Goal: Task Accomplishment & Management: Complete application form

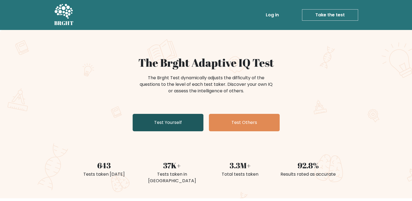
click at [165, 121] on link "Test Yourself" at bounding box center [167, 122] width 71 height 17
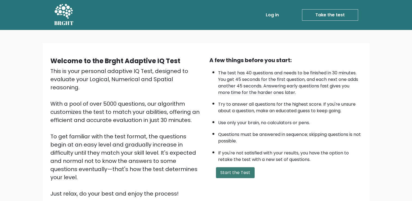
click at [230, 171] on button "Start the Test" at bounding box center [235, 172] width 39 height 11
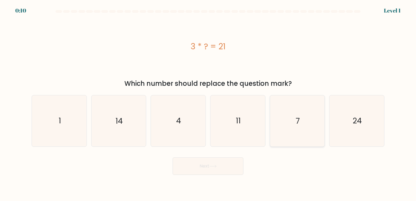
click at [288, 120] on icon "7" at bounding box center [296, 120] width 51 height 51
click at [208, 103] on input "e. 7" at bounding box center [208, 101] width 0 height 3
radio input "true"
click at [208, 164] on button "Next" at bounding box center [207, 165] width 71 height 17
click at [213, 166] on icon at bounding box center [212, 166] width 7 height 3
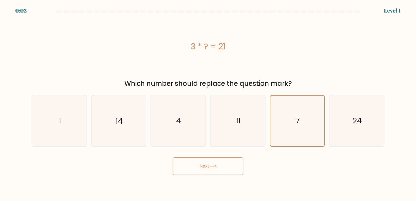
click at [172, 157] on button "Next" at bounding box center [207, 165] width 71 height 17
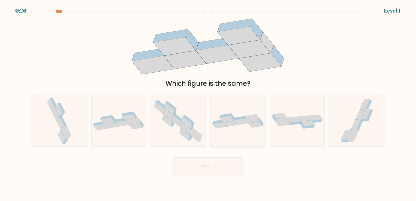
click at [229, 122] on icon at bounding box center [230, 124] width 14 height 6
click at [208, 103] on input "d." at bounding box center [208, 101] width 0 height 3
radio input "true"
click at [117, 118] on icon at bounding box center [118, 121] width 55 height 19
click at [208, 103] on input "b." at bounding box center [208, 101] width 0 height 3
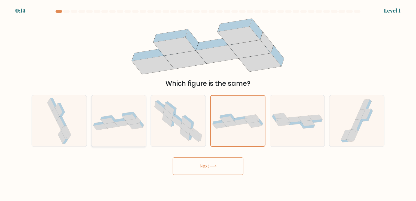
radio input "true"
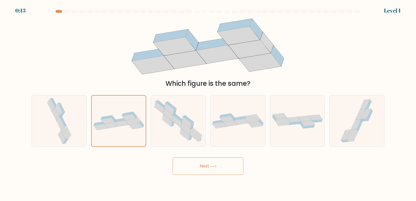
click at [215, 165] on icon at bounding box center [212, 166] width 7 height 3
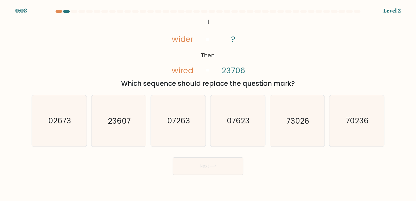
drag, startPoint x: 203, startPoint y: 19, endPoint x: 296, endPoint y: 85, distance: 114.3
click at [296, 85] on div "@import url('https://fonts.googleapis.com/css?family=Abril+Fatface:400,100,100i…" at bounding box center [207, 52] width 359 height 72
copy div "If Then wider wired ? 23706 = = Which sequence should replace the question mark?"
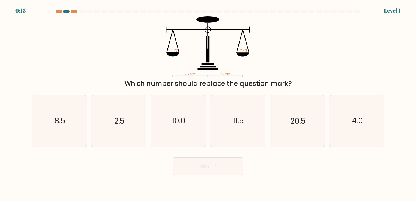
click at [66, 9] on div "0:13 Level 1" at bounding box center [208, 7] width 416 height 15
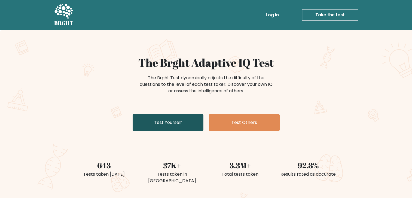
click at [165, 123] on link "Test Yourself" at bounding box center [167, 122] width 71 height 17
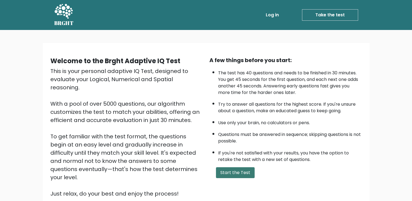
click at [228, 169] on button "Start the Test" at bounding box center [235, 172] width 39 height 11
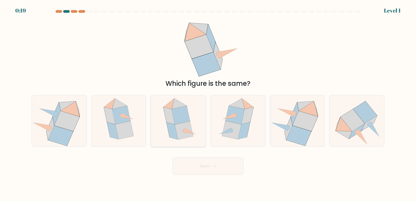
click at [170, 122] on icon at bounding box center [168, 115] width 11 height 17
click at [208, 103] on input "c." at bounding box center [208, 101] width 0 height 3
radio input "true"
click at [207, 166] on button "Next" at bounding box center [207, 165] width 71 height 17
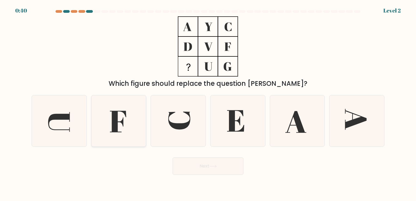
click at [114, 119] on icon at bounding box center [118, 121] width 16 height 21
click at [208, 103] on input "b." at bounding box center [208, 101] width 0 height 3
radio input "true"
click at [219, 165] on button "Next" at bounding box center [207, 165] width 71 height 17
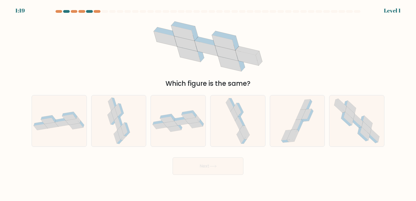
click at [89, 10] on div at bounding box center [89, 11] width 7 height 3
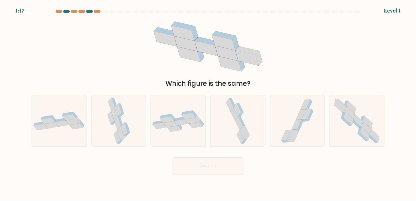
click at [89, 10] on div at bounding box center [89, 11] width 7 height 3
click at [347, 121] on icon at bounding box center [349, 118] width 10 height 13
click at [208, 103] on input "f." at bounding box center [208, 101] width 0 height 3
radio input "true"
click at [212, 167] on icon at bounding box center [212, 166] width 7 height 3
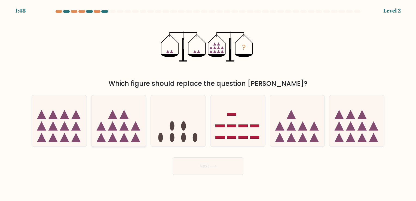
click at [121, 121] on icon at bounding box center [118, 120] width 55 height 45
click at [208, 103] on input "b." at bounding box center [208, 101] width 0 height 3
radio input "true"
click at [214, 167] on icon at bounding box center [212, 166] width 7 height 3
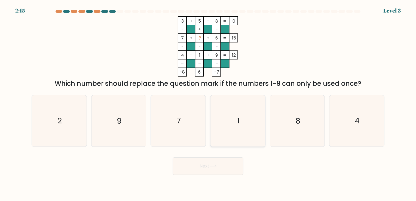
click at [242, 119] on icon "1" at bounding box center [237, 120] width 51 height 51
click at [208, 103] on input "d. 1" at bounding box center [208, 101] width 0 height 3
radio input "true"
click at [210, 166] on button "Next" at bounding box center [207, 165] width 71 height 17
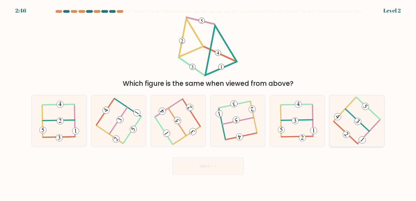
click at [344, 118] on icon at bounding box center [356, 120] width 41 height 41
click at [208, 103] on input "f." at bounding box center [208, 101] width 0 height 3
radio input "true"
click at [187, 163] on button "Next" at bounding box center [207, 165] width 71 height 17
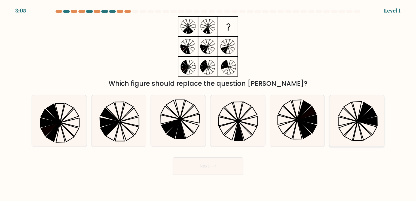
click at [360, 119] on icon at bounding box center [367, 114] width 19 height 13
click at [208, 103] on input "f." at bounding box center [208, 101] width 0 height 3
radio input "true"
click at [218, 164] on button "Next" at bounding box center [207, 165] width 71 height 17
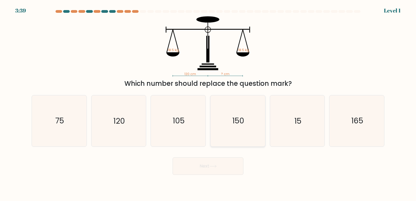
click at [239, 124] on text "150" at bounding box center [238, 121] width 12 height 11
click at [208, 103] on input "d. 150" at bounding box center [208, 101] width 0 height 3
radio input "true"
click at [122, 126] on icon "120" at bounding box center [118, 120] width 51 height 51
click at [208, 103] on input "b. 120" at bounding box center [208, 101] width 0 height 3
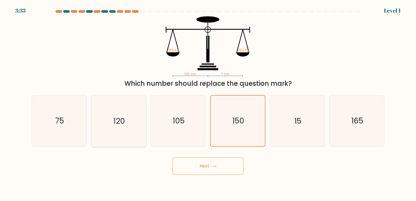
radio input "true"
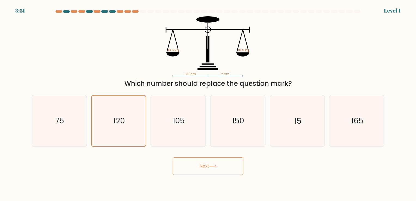
click at [204, 164] on button "Next" at bounding box center [207, 165] width 71 height 17
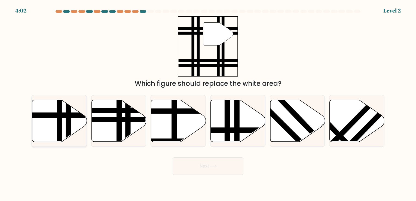
click at [52, 108] on icon at bounding box center [59, 121] width 55 height 42
click at [208, 103] on input "a." at bounding box center [208, 101] width 0 height 3
radio input "true"
click at [210, 166] on button "Next" at bounding box center [207, 165] width 71 height 17
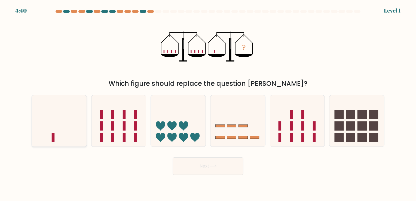
click at [59, 135] on icon at bounding box center [59, 120] width 55 height 45
click at [208, 103] on input "a." at bounding box center [208, 101] width 0 height 3
radio input "true"
click at [203, 166] on button "Next" at bounding box center [207, 165] width 71 height 17
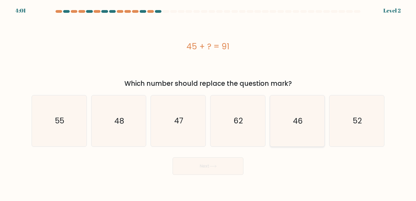
click at [294, 122] on text "46" at bounding box center [298, 121] width 10 height 11
click at [208, 103] on input "e. 46" at bounding box center [208, 101] width 0 height 3
radio input "true"
click at [208, 165] on button "Next" at bounding box center [207, 165] width 71 height 17
click at [215, 164] on button "Next" at bounding box center [207, 165] width 71 height 17
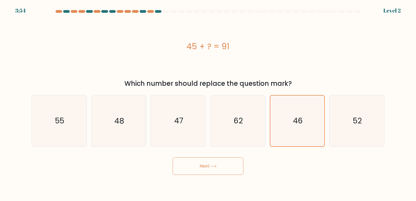
click at [215, 164] on button "Next" at bounding box center [207, 165] width 71 height 17
click at [200, 163] on button "Next" at bounding box center [207, 165] width 71 height 17
click at [210, 166] on icon at bounding box center [212, 166] width 7 height 3
click at [214, 164] on button "Next" at bounding box center [207, 165] width 71 height 17
click at [206, 165] on button "Next" at bounding box center [207, 165] width 71 height 17
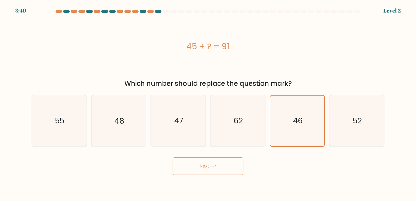
click at [206, 165] on button "Next" at bounding box center [207, 165] width 71 height 17
click at [172, 157] on button "Next" at bounding box center [207, 165] width 71 height 17
click at [207, 166] on button "Next" at bounding box center [207, 165] width 71 height 17
click at [287, 129] on icon "46" at bounding box center [297, 120] width 50 height 50
click at [208, 103] on input "e. 46" at bounding box center [208, 101] width 0 height 3
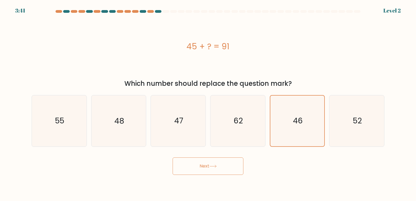
click at [211, 166] on icon at bounding box center [212, 166] width 7 height 2
click at [231, 134] on icon "62" at bounding box center [237, 120] width 51 height 51
click at [208, 103] on input "d. 62" at bounding box center [208, 101] width 0 height 3
radio input "true"
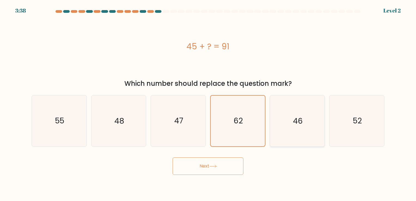
click at [279, 128] on icon "46" at bounding box center [296, 120] width 51 height 51
click at [208, 103] on input "e. 46" at bounding box center [208, 101] width 0 height 3
radio input "true"
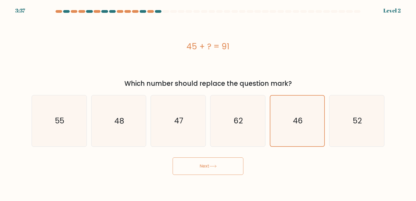
click at [211, 163] on button "Next" at bounding box center [207, 165] width 71 height 17
click at [215, 165] on icon at bounding box center [212, 166] width 7 height 3
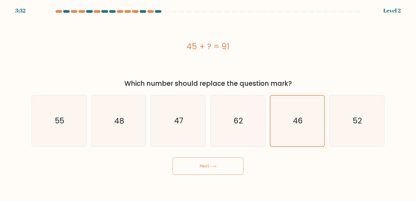
click at [202, 165] on button "Next" at bounding box center [207, 165] width 71 height 17
click at [209, 166] on button "Next" at bounding box center [207, 165] width 71 height 17
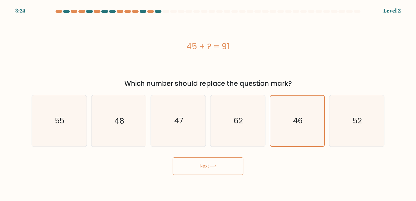
click at [209, 166] on button "Next" at bounding box center [207, 165] width 71 height 17
click at [215, 164] on button "Next" at bounding box center [207, 165] width 71 height 17
click at [215, 165] on icon at bounding box center [212, 166] width 7 height 3
click at [220, 166] on button "Next" at bounding box center [207, 165] width 71 height 17
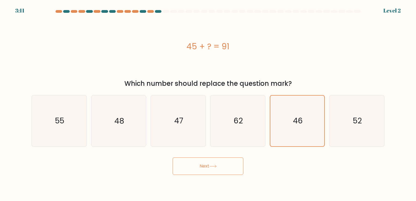
click at [220, 166] on button "Next" at bounding box center [207, 165] width 71 height 17
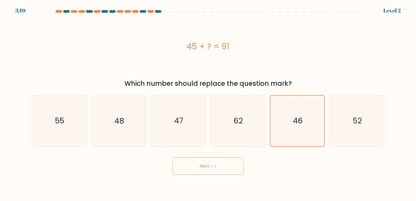
click at [220, 166] on button "Next" at bounding box center [207, 165] width 71 height 17
click at [203, 160] on button "Next" at bounding box center [207, 165] width 71 height 17
click at [203, 159] on button "Next" at bounding box center [207, 165] width 71 height 17
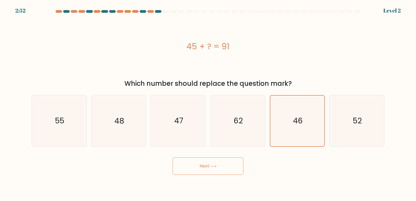
click at [175, 163] on button "Next" at bounding box center [207, 165] width 71 height 17
click at [213, 167] on icon at bounding box center [212, 166] width 7 height 3
click at [224, 163] on button "Next" at bounding box center [207, 165] width 71 height 17
click at [222, 164] on button "Next" at bounding box center [207, 165] width 71 height 17
click at [219, 165] on button "Next" at bounding box center [207, 165] width 71 height 17
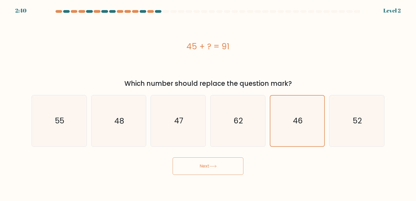
click at [216, 165] on icon at bounding box center [212, 166] width 7 height 2
click at [201, 166] on button "Next" at bounding box center [207, 165] width 71 height 17
click at [217, 165] on icon at bounding box center [212, 166] width 7 height 3
click at [214, 159] on button "Next" at bounding box center [207, 165] width 71 height 17
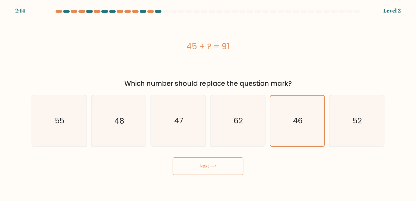
click at [218, 165] on button "Next" at bounding box center [207, 165] width 71 height 17
click at [205, 166] on button "Next" at bounding box center [207, 165] width 71 height 17
click at [205, 165] on button "Next" at bounding box center [207, 165] width 71 height 17
click at [217, 166] on icon at bounding box center [212, 166] width 7 height 3
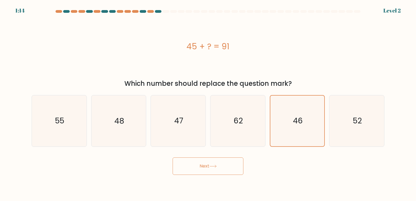
click at [215, 165] on icon at bounding box center [212, 166] width 7 height 3
click at [210, 164] on button "Next" at bounding box center [207, 165] width 71 height 17
click at [202, 164] on button "Next" at bounding box center [207, 165] width 71 height 17
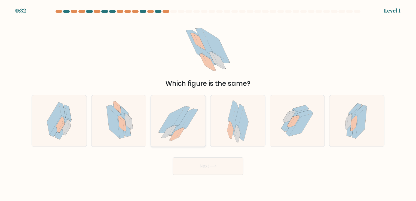
click at [176, 120] on icon at bounding box center [171, 119] width 26 height 26
click at [208, 103] on input "c." at bounding box center [208, 101] width 0 height 3
radio input "true"
click at [202, 165] on button "Next" at bounding box center [207, 165] width 71 height 17
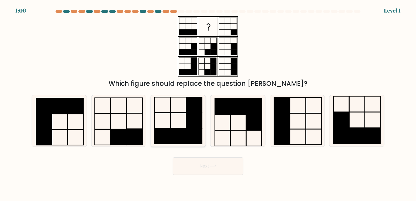
click at [180, 128] on rect at bounding box center [178, 121] width 16 height 16
click at [208, 103] on input "c." at bounding box center [208, 101] width 0 height 3
radio input "true"
click at [215, 165] on icon at bounding box center [212, 166] width 7 height 3
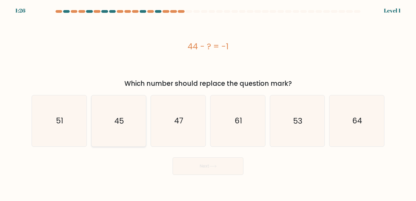
click at [116, 121] on text "45" at bounding box center [119, 121] width 10 height 11
click at [208, 103] on input "b. 45" at bounding box center [208, 101] width 0 height 3
radio input "true"
click at [206, 163] on button "Next" at bounding box center [207, 165] width 71 height 17
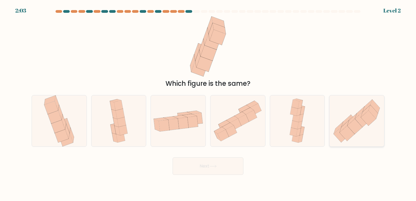
click at [364, 129] on icon at bounding box center [356, 121] width 55 height 48
click at [208, 103] on input "f." at bounding box center [208, 101] width 0 height 3
radio input "true"
click at [212, 164] on button "Next" at bounding box center [207, 165] width 71 height 17
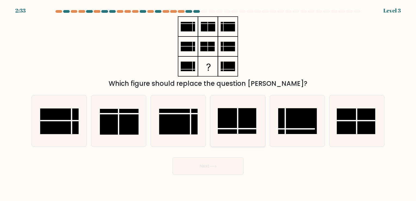
click at [236, 122] on rect at bounding box center [237, 121] width 39 height 26
click at [208, 103] on input "d." at bounding box center [208, 101] width 0 height 3
radio input "true"
click at [211, 170] on button "Next" at bounding box center [207, 165] width 71 height 17
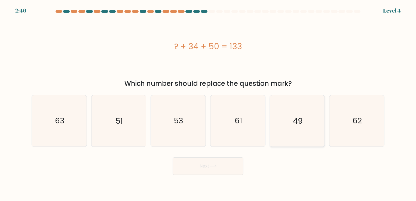
click at [301, 121] on text "49" at bounding box center [298, 121] width 10 height 11
click at [208, 103] on input "e. 49" at bounding box center [208, 101] width 0 height 3
radio input "true"
click at [199, 163] on button "Next" at bounding box center [207, 165] width 71 height 17
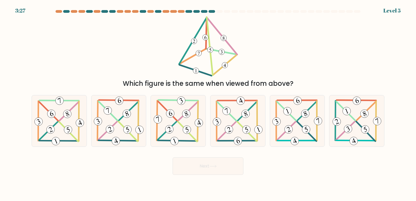
click at [215, 168] on button "Next" at bounding box center [207, 165] width 71 height 17
click at [176, 130] on icon at bounding box center [178, 120] width 52 height 51
click at [208, 103] on input "c." at bounding box center [208, 101] width 0 height 3
radio input "true"
click at [210, 166] on button "Next" at bounding box center [207, 165] width 71 height 17
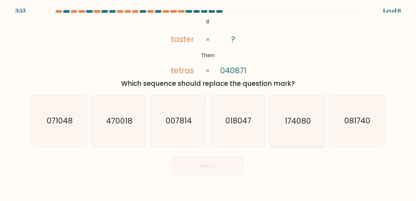
click at [292, 126] on icon "174080" at bounding box center [296, 120] width 51 height 51
click at [208, 103] on input "e. 174080" at bounding box center [208, 101] width 0 height 3
radio input "true"
click at [196, 163] on button "Next" at bounding box center [207, 165] width 71 height 17
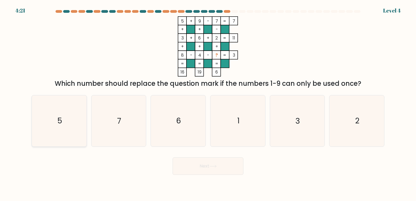
click at [67, 125] on icon "5" at bounding box center [59, 120] width 51 height 51
click at [208, 103] on input "a. 5" at bounding box center [208, 101] width 0 height 3
radio input "true"
click at [208, 166] on button "Next" at bounding box center [207, 165] width 71 height 17
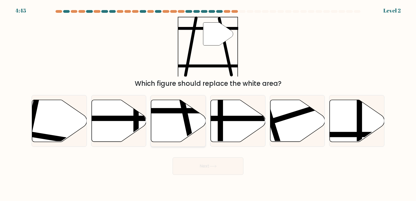
click at [155, 113] on icon at bounding box center [178, 121] width 55 height 42
click at [208, 103] on input "c." at bounding box center [208, 101] width 0 height 3
radio input "true"
click at [211, 164] on button "Next" at bounding box center [207, 165] width 71 height 17
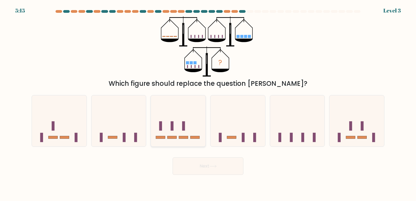
click at [178, 136] on icon at bounding box center [178, 120] width 55 height 45
click at [208, 103] on input "c." at bounding box center [208, 101] width 0 height 3
radio input "true"
click at [209, 168] on button "Next" at bounding box center [207, 165] width 71 height 17
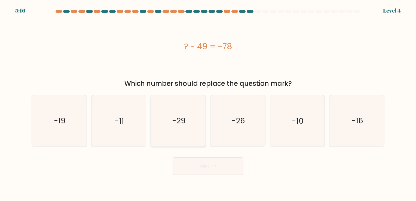
click at [173, 122] on text "-29" at bounding box center [178, 121] width 13 height 11
click at [208, 103] on input "c. -29" at bounding box center [208, 101] width 0 height 3
radio input "true"
click at [211, 164] on button "Next" at bounding box center [207, 165] width 71 height 17
click at [222, 164] on button "Next" at bounding box center [207, 165] width 71 height 17
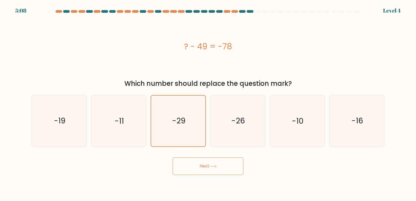
click at [215, 167] on icon at bounding box center [212, 166] width 7 height 3
click at [235, 123] on text "-26" at bounding box center [238, 121] width 14 height 11
click at [208, 103] on input "d. -26" at bounding box center [208, 101] width 0 height 3
radio input "true"
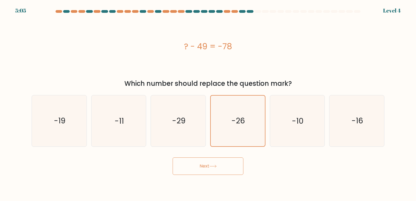
click at [212, 167] on icon at bounding box center [212, 166] width 7 height 3
click at [65, 134] on icon "-19" at bounding box center [59, 120] width 51 height 51
click at [208, 103] on input "a. -19" at bounding box center [208, 101] width 0 height 3
radio input "true"
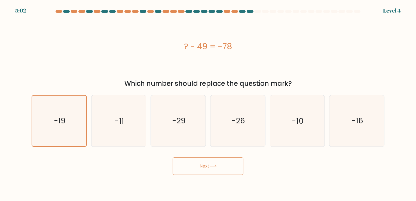
click at [218, 167] on button "Next" at bounding box center [207, 165] width 71 height 17
click at [116, 118] on text "-11" at bounding box center [119, 121] width 9 height 11
click at [208, 103] on input "b. -11" at bounding box center [208, 101] width 0 height 3
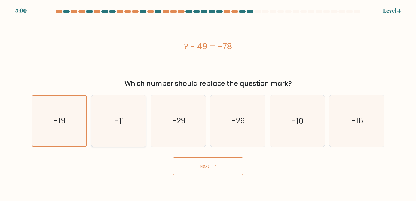
radio input "true"
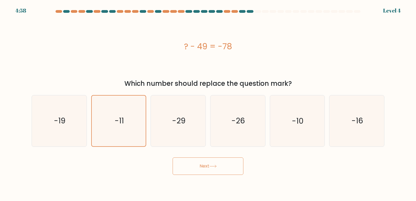
click at [208, 166] on button "Next" at bounding box center [207, 165] width 71 height 17
click at [169, 128] on icon "-29" at bounding box center [178, 120] width 51 height 51
click at [208, 103] on input "c. -29" at bounding box center [208, 101] width 0 height 3
radio input "true"
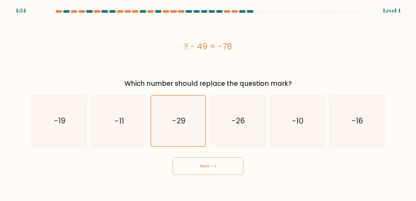
click at [208, 164] on button "Next" at bounding box center [207, 165] width 71 height 17
click at [234, 127] on icon "-26" at bounding box center [237, 120] width 51 height 51
click at [208, 103] on input "d. -26" at bounding box center [208, 101] width 0 height 3
radio input "true"
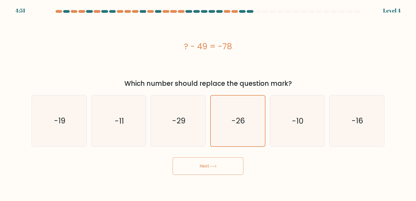
click at [208, 167] on button "Next" at bounding box center [207, 165] width 71 height 17
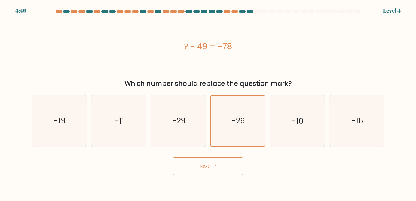
click at [208, 167] on button "Next" at bounding box center [207, 165] width 71 height 17
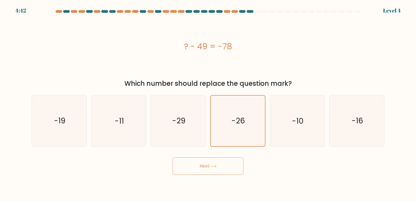
click at [219, 168] on button "Next" at bounding box center [207, 165] width 71 height 17
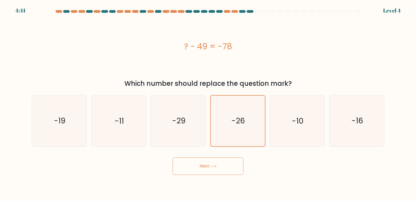
click at [219, 168] on button "Next" at bounding box center [207, 165] width 71 height 17
click at [294, 132] on icon "-10" at bounding box center [296, 120] width 51 height 51
click at [208, 103] on input "e. -10" at bounding box center [208, 101] width 0 height 3
radio input "true"
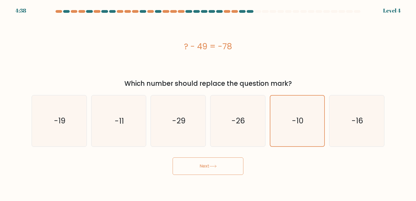
click at [215, 165] on icon at bounding box center [212, 166] width 7 height 3
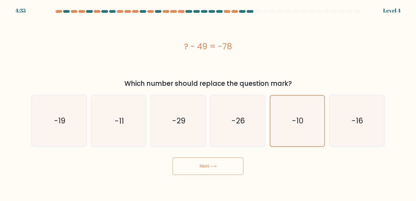
click at [215, 165] on icon at bounding box center [212, 166] width 7 height 3
click at [344, 126] on icon "-16" at bounding box center [356, 120] width 51 height 51
click at [208, 103] on input "f. -16" at bounding box center [208, 101] width 0 height 3
radio input "true"
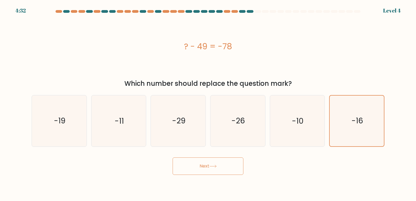
click at [201, 168] on button "Next" at bounding box center [207, 165] width 71 height 17
click at [287, 133] on icon "-10" at bounding box center [296, 120] width 51 height 51
click at [208, 103] on input "e. -10" at bounding box center [208, 101] width 0 height 3
radio input "true"
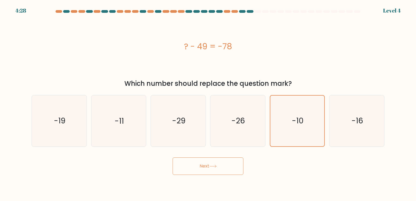
click at [194, 167] on button "Next" at bounding box center [207, 165] width 71 height 17
click at [211, 164] on button "Next" at bounding box center [207, 165] width 71 height 17
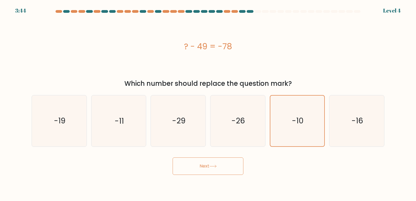
click at [211, 164] on button "Next" at bounding box center [207, 165] width 71 height 17
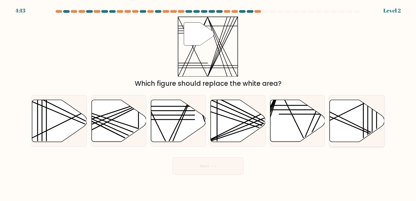
click at [352, 114] on icon at bounding box center [356, 121] width 55 height 42
click at [208, 103] on input "f." at bounding box center [208, 101] width 0 height 3
radio input "true"
click at [200, 162] on button "Next" at bounding box center [207, 165] width 71 height 17
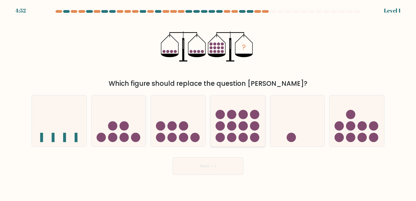
click at [235, 114] on circle at bounding box center [231, 114] width 9 height 9
click at [208, 103] on input "d." at bounding box center [208, 101] width 0 height 3
radio input "true"
click at [209, 169] on button "Next" at bounding box center [207, 165] width 71 height 17
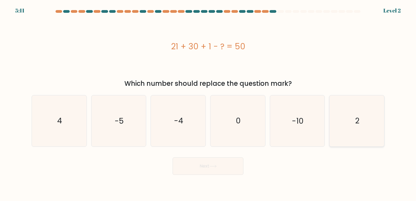
click at [361, 126] on icon "2" at bounding box center [356, 120] width 51 height 51
click at [208, 103] on input "f. 2" at bounding box center [208, 101] width 0 height 3
radio input "true"
click at [217, 168] on button "Next" at bounding box center [207, 165] width 71 height 17
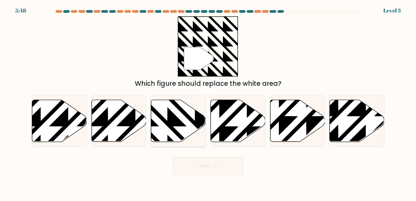
click at [174, 122] on icon at bounding box center [195, 99] width 110 height 110
click at [208, 103] on input "c." at bounding box center [208, 101] width 0 height 3
radio input "true"
click at [206, 167] on button "Next" at bounding box center [207, 165] width 71 height 17
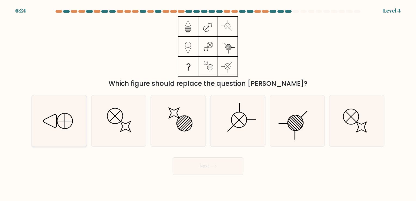
click at [56, 122] on icon at bounding box center [50, 121] width 13 height 13
click at [208, 103] on input "a." at bounding box center [208, 101] width 0 height 3
radio input "true"
click at [205, 161] on button "Next" at bounding box center [207, 165] width 71 height 17
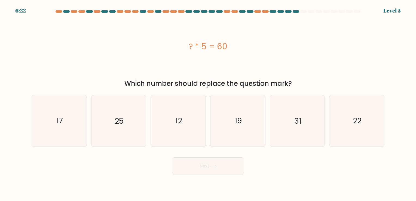
click at [205, 161] on button "Next" at bounding box center [207, 165] width 71 height 17
click at [130, 161] on div "Next" at bounding box center [207, 163] width 359 height 21
click at [169, 117] on icon "12" at bounding box center [178, 120] width 51 height 51
click at [208, 103] on input "c. 12" at bounding box center [208, 101] width 0 height 3
radio input "true"
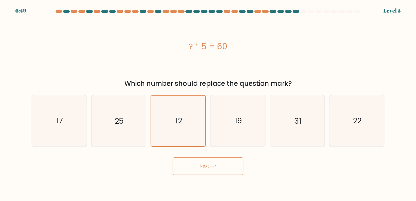
click at [209, 158] on button "Next" at bounding box center [207, 165] width 71 height 17
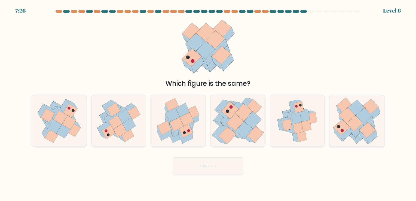
click at [353, 116] on icon at bounding box center [347, 115] width 17 height 16
click at [208, 103] on input "f." at bounding box center [208, 101] width 0 height 3
radio input "true"
click at [209, 163] on button "Next" at bounding box center [207, 165] width 71 height 17
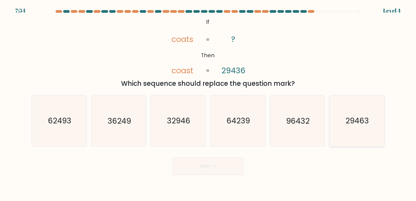
click at [359, 121] on text "29463" at bounding box center [356, 121] width 23 height 11
click at [208, 103] on input "f. 29463" at bounding box center [208, 101] width 0 height 3
radio input "true"
click at [210, 168] on button "Next" at bounding box center [207, 165] width 71 height 17
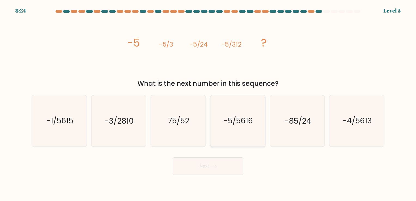
click at [229, 117] on text "-5/5616" at bounding box center [237, 121] width 29 height 11
click at [208, 103] on input "d. -5/5616" at bounding box center [208, 101] width 0 height 3
radio input "true"
click at [204, 167] on button "Next" at bounding box center [207, 165] width 71 height 17
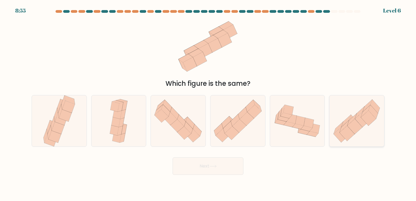
click at [359, 114] on icon at bounding box center [360, 112] width 10 height 12
click at [208, 103] on input "f." at bounding box center [208, 101] width 0 height 3
radio input "true"
click at [205, 166] on button "Next" at bounding box center [207, 165] width 71 height 17
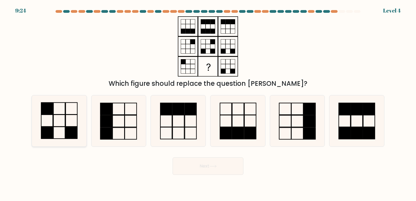
click at [57, 119] on icon at bounding box center [59, 120] width 51 height 51
click at [208, 103] on input "a." at bounding box center [208, 101] width 0 height 3
radio input "true"
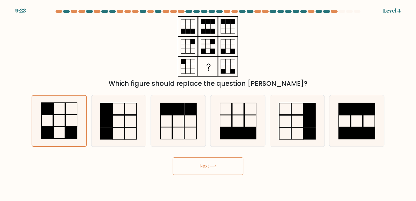
click at [209, 169] on button "Next" at bounding box center [207, 165] width 71 height 17
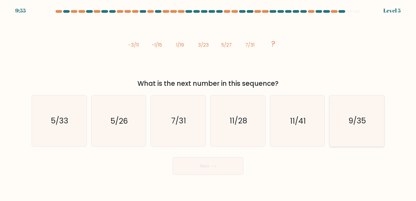
click at [363, 125] on text "9/35" at bounding box center [356, 121] width 17 height 11
click at [208, 103] on input "f. 9/35" at bounding box center [208, 101] width 0 height 3
radio input "true"
click at [191, 166] on button "Next" at bounding box center [207, 165] width 71 height 17
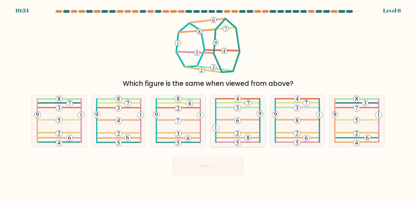
click at [239, 130] on icon at bounding box center [237, 120] width 51 height 51
click at [208, 103] on input "d." at bounding box center [208, 101] width 0 height 3
radio input "true"
click at [198, 166] on button "Next" at bounding box center [207, 165] width 71 height 17
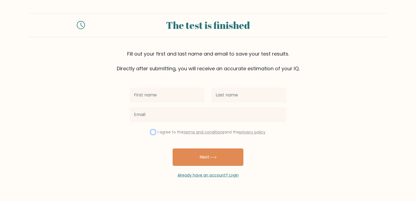
click at [152, 133] on input "checkbox" at bounding box center [153, 132] width 4 height 4
checkbox input "true"
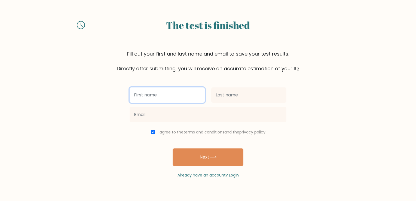
click at [152, 95] on input "text" at bounding box center [166, 94] width 75 height 15
type input "Catherine"
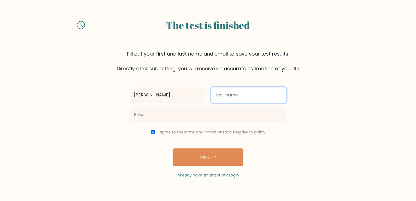
click at [235, 96] on input "text" at bounding box center [248, 94] width 75 height 15
type input "Medina"
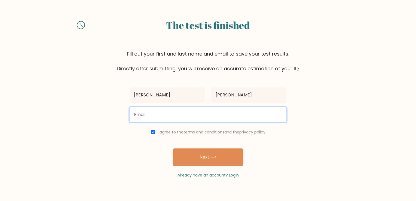
click at [174, 113] on input "email" at bounding box center [207, 114] width 157 height 15
type input "catherine.seperidad@gmail.com"
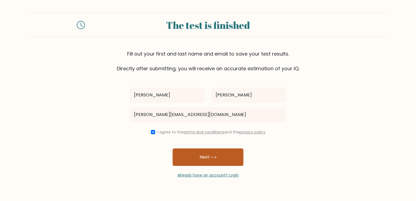
click at [205, 156] on button "Next" at bounding box center [207, 156] width 71 height 17
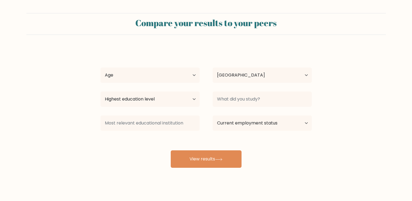
select select "PH"
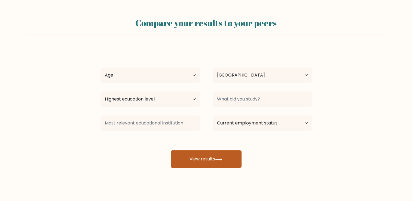
click at [216, 157] on button "View results" at bounding box center [206, 158] width 71 height 17
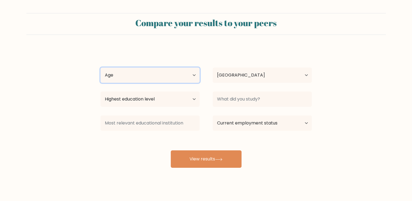
click at [186, 78] on select "Age Under [DEMOGRAPHIC_DATA] [DEMOGRAPHIC_DATA] [DEMOGRAPHIC_DATA] [DEMOGRAPHIC…" at bounding box center [149, 74] width 99 height 15
select select "35_44"
click at [100, 67] on select "Age Under [DEMOGRAPHIC_DATA] [DEMOGRAPHIC_DATA] [DEMOGRAPHIC_DATA] [DEMOGRAPHIC…" at bounding box center [149, 74] width 99 height 15
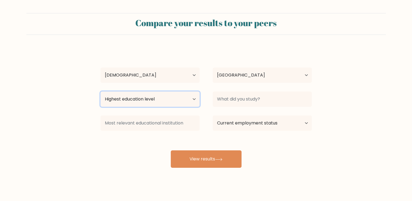
click at [194, 97] on select "Highest education level No schooling Primary Lower Secondary Upper Secondary Oc…" at bounding box center [149, 98] width 99 height 15
select select "bachelors_degree"
click at [100, 91] on select "Highest education level No schooling Primary Lower Secondary Upper Secondary Oc…" at bounding box center [149, 98] width 99 height 15
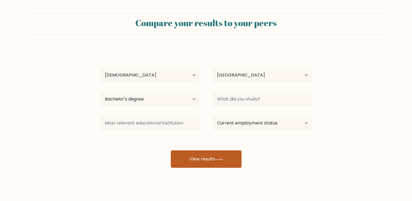
click at [191, 159] on button "View results" at bounding box center [206, 158] width 71 height 17
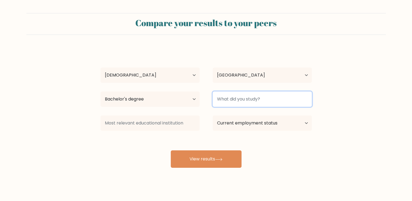
click at [261, 97] on input at bounding box center [261, 98] width 99 height 15
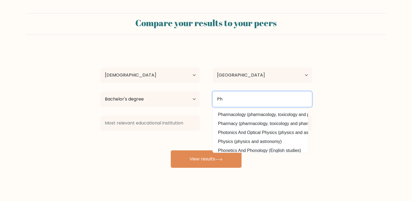
type input "P"
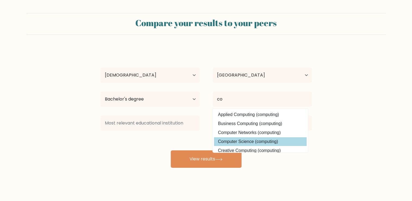
click at [251, 141] on div "Catherine Medina Age Under 18 years old 18-24 years old 25-34 years old 35-44 y…" at bounding box center [206, 108] width 218 height 120
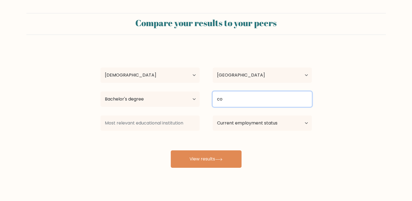
click at [236, 96] on input "co" at bounding box center [261, 98] width 99 height 15
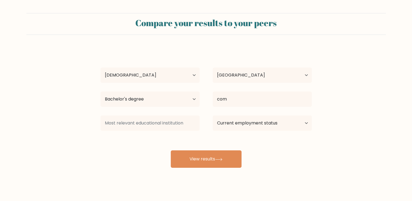
click at [238, 142] on div "Catherine Medina Age Under 18 years old 18-24 years old 25-34 years old 35-44 y…" at bounding box center [206, 108] width 218 height 120
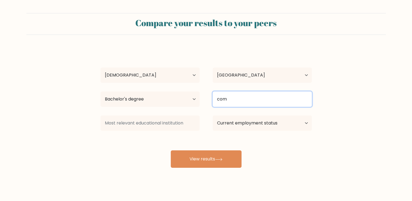
click at [234, 95] on input "com" at bounding box center [261, 98] width 99 height 15
type input "c"
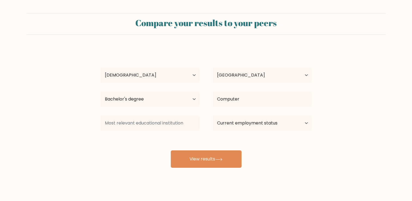
click at [240, 123] on div "Catherine Medina Age Under 18 years old 18-24 years old 25-34 years old 35-44 y…" at bounding box center [206, 108] width 218 height 120
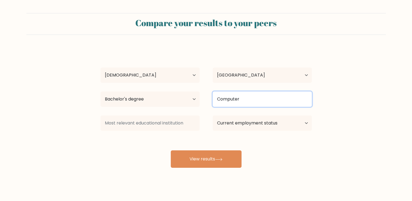
click at [247, 98] on input "Computer" at bounding box center [261, 98] width 99 height 15
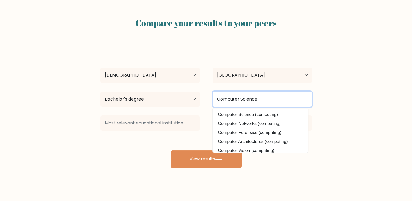
type input "Computer Science"
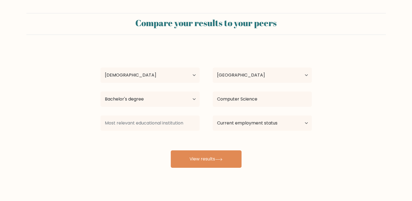
click at [336, 123] on form "Compare your results to your peers Catherine Medina Age Under 18 years old 18-2…" at bounding box center [206, 90] width 412 height 155
click at [297, 122] on select "Current employment status Employed Student Retired Other / prefer not to answer" at bounding box center [261, 122] width 99 height 15
select select "other"
click at [212, 115] on select "Current employment status Employed Student Retired Other / prefer not to answer" at bounding box center [261, 122] width 99 height 15
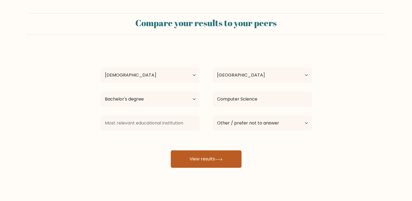
click at [216, 159] on button "View results" at bounding box center [206, 158] width 71 height 17
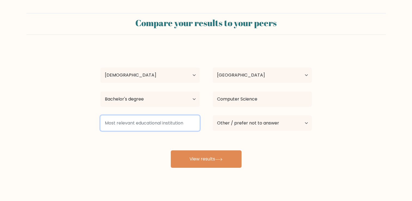
click at [138, 123] on input at bounding box center [149, 122] width 99 height 15
type input "c"
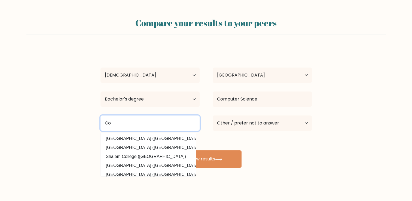
type input "C"
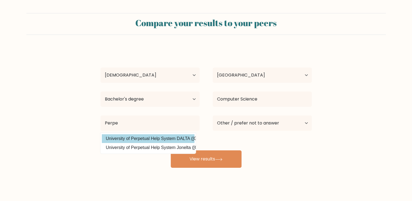
click at [138, 137] on div "Catherine Medina Age Under 18 years old 18-24 years old 25-34 years old 35-44 y…" at bounding box center [206, 108] width 218 height 120
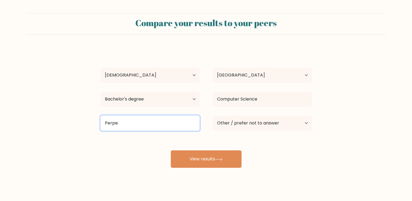
click at [126, 123] on input "Perpe" at bounding box center [149, 122] width 99 height 15
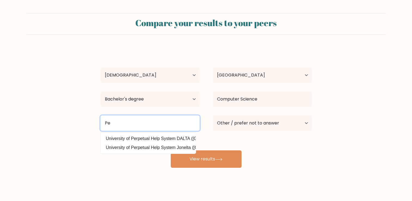
type input "P"
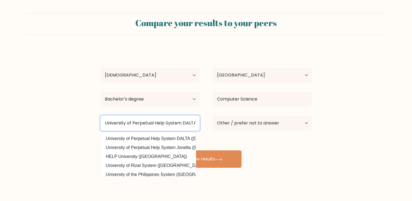
scroll to position [0, 0]
type input "University of Perpetual Help System DALTA"
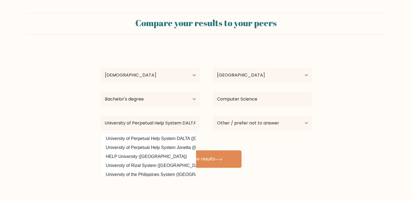
scroll to position [0, 0]
click at [278, 154] on div "Catherine Medina Age Under 18 years old 18-24 years old 25-34 years old 35-44 y…" at bounding box center [206, 108] width 218 height 120
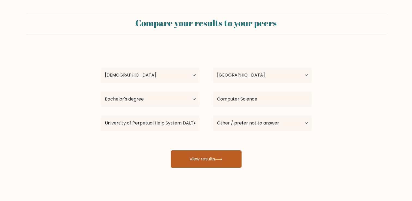
click at [209, 159] on button "View results" at bounding box center [206, 158] width 71 height 17
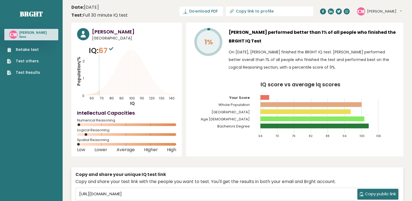
click at [27, 49] on link "Retake test" at bounding box center [23, 50] width 33 height 6
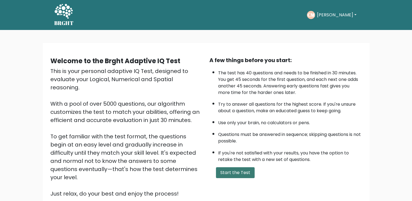
click at [236, 170] on button "Start the Test" at bounding box center [235, 172] width 39 height 11
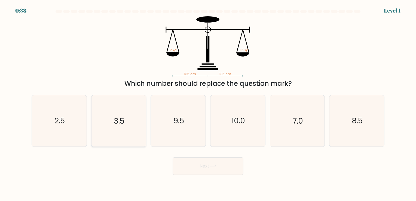
click at [123, 125] on text "3.5" at bounding box center [119, 121] width 11 height 11
click at [208, 103] on input "b. 3.5" at bounding box center [208, 101] width 0 height 3
radio input "true"
click at [201, 166] on button "Next" at bounding box center [207, 165] width 71 height 17
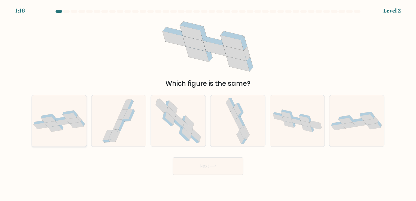
click at [69, 135] on div at bounding box center [59, 120] width 55 height 51
click at [208, 103] on input "a." at bounding box center [208, 101] width 0 height 3
radio input "true"
click at [213, 168] on button "Next" at bounding box center [207, 165] width 71 height 17
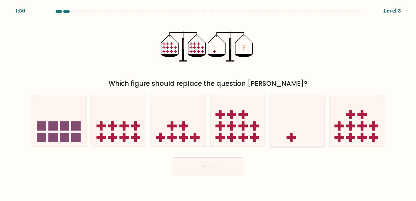
click at [300, 131] on icon at bounding box center [297, 120] width 55 height 45
click at [208, 103] on input "e." at bounding box center [208, 101] width 0 height 3
radio input "true"
click at [210, 169] on button "Next" at bounding box center [207, 165] width 71 height 17
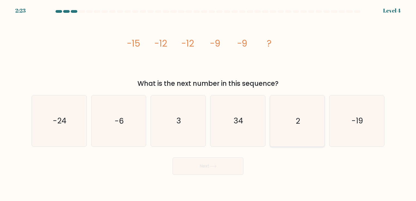
click at [289, 124] on icon "2" at bounding box center [296, 120] width 51 height 51
click at [208, 103] on input "e. 2" at bounding box center [208, 101] width 0 height 3
radio input "true"
click at [200, 167] on button "Next" at bounding box center [207, 165] width 71 height 17
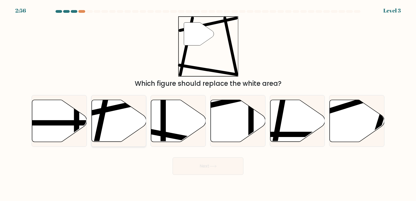
click at [110, 112] on icon at bounding box center [118, 121] width 55 height 42
click at [208, 103] on input "b." at bounding box center [208, 101] width 0 height 3
radio input "true"
click at [203, 170] on button "Next" at bounding box center [207, 165] width 71 height 17
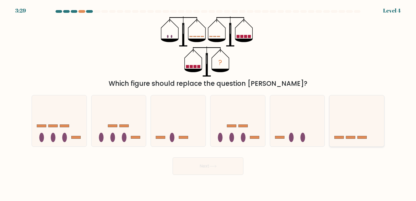
click at [347, 138] on rect at bounding box center [350, 137] width 9 height 3
click at [208, 103] on input "f." at bounding box center [208, 101] width 0 height 3
radio input "true"
click at [201, 169] on button "Next" at bounding box center [207, 165] width 71 height 17
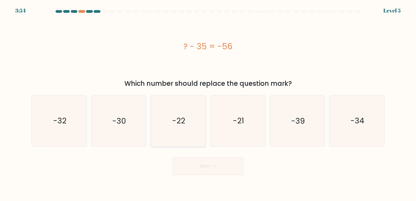
click at [177, 121] on text "-22" at bounding box center [178, 121] width 13 height 11
click at [208, 103] on input "c. -22" at bounding box center [208, 101] width 0 height 3
radio input "true"
click at [217, 164] on button "Next" at bounding box center [207, 165] width 71 height 17
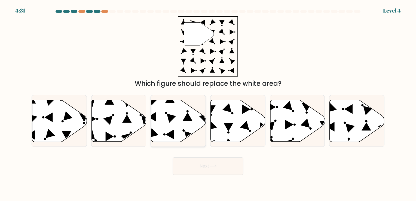
click at [170, 117] on icon at bounding box center [171, 117] width 9 height 9
click at [208, 103] on input "c." at bounding box center [208, 101] width 0 height 3
radio input "true"
click at [198, 168] on button "Next" at bounding box center [207, 165] width 71 height 17
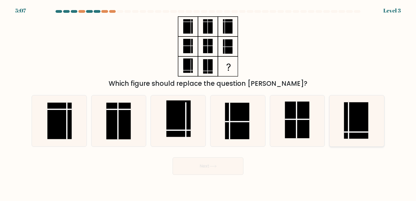
click at [345, 122] on rect at bounding box center [356, 120] width 24 height 36
click at [208, 103] on input "f." at bounding box center [208, 101] width 0 height 3
radio input "true"
click at [182, 165] on button "Next" at bounding box center [207, 165] width 71 height 17
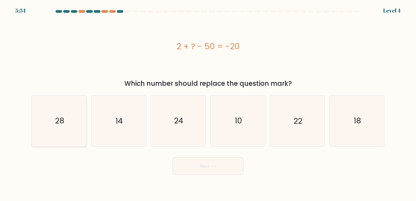
click at [57, 116] on text "28" at bounding box center [59, 121] width 9 height 11
click at [208, 103] on input "a. 28" at bounding box center [208, 101] width 0 height 3
radio input "true"
click at [214, 165] on icon at bounding box center [212, 166] width 7 height 3
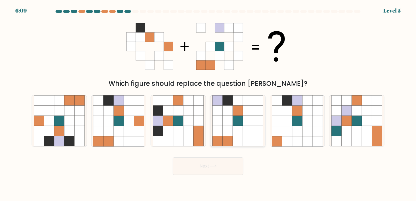
click at [233, 119] on icon at bounding box center [238, 121] width 10 height 10
click at [208, 103] on input "d." at bounding box center [208, 101] width 0 height 3
radio input "true"
click at [207, 166] on button "Next" at bounding box center [207, 165] width 71 height 17
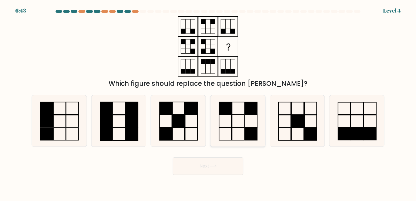
click at [239, 116] on icon at bounding box center [237, 120] width 51 height 51
click at [208, 103] on input "d." at bounding box center [208, 101] width 0 height 3
radio input "true"
click at [217, 165] on icon at bounding box center [212, 166] width 7 height 3
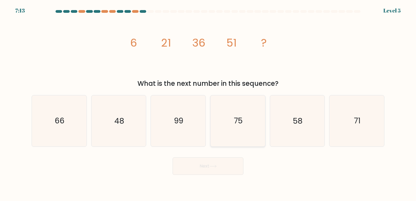
click at [247, 123] on icon "75" at bounding box center [237, 120] width 51 height 51
click at [208, 103] on input "d. 75" at bounding box center [208, 101] width 0 height 3
radio input "true"
click at [196, 169] on button "Next" at bounding box center [207, 165] width 71 height 17
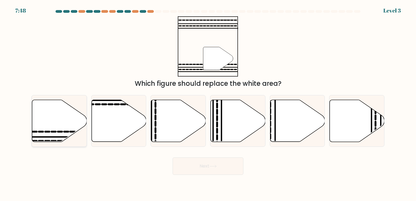
click at [53, 137] on line at bounding box center [41, 137] width 110 height 0
click at [208, 103] on input "a." at bounding box center [208, 101] width 0 height 3
radio input "true"
click at [211, 165] on icon at bounding box center [212, 166] width 7 height 3
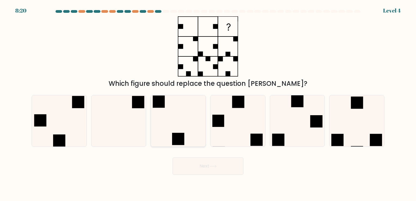
click at [172, 121] on icon at bounding box center [178, 120] width 51 height 51
click at [208, 103] on input "c." at bounding box center [208, 101] width 0 height 3
radio input "true"
click at [220, 167] on button "Next" at bounding box center [207, 165] width 71 height 17
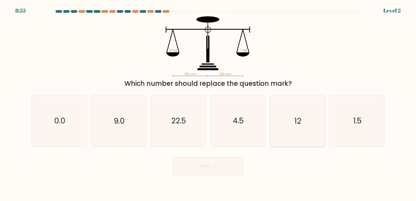
click at [290, 123] on icon "12" at bounding box center [296, 120] width 51 height 51
click at [208, 103] on input "e. 12" at bounding box center [208, 101] width 0 height 3
radio input "true"
click at [203, 165] on button "Next" at bounding box center [207, 165] width 71 height 17
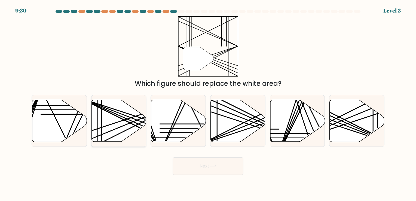
click at [114, 123] on line at bounding box center [136, 116] width 108 height 36
click at [208, 103] on input "b." at bounding box center [208, 101] width 0 height 3
radio input "true"
click at [214, 167] on icon at bounding box center [212, 166] width 7 height 3
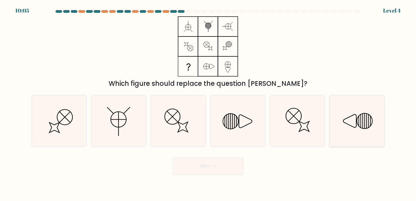
click at [351, 124] on icon at bounding box center [356, 120] width 51 height 51
click at [208, 103] on input "f." at bounding box center [208, 101] width 0 height 3
radio input "true"
click at [208, 164] on button "Next" at bounding box center [207, 165] width 71 height 17
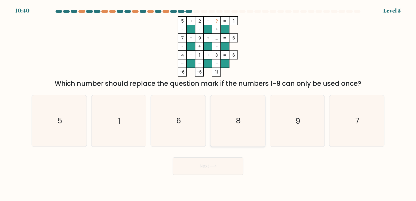
click at [237, 123] on text "8" at bounding box center [238, 121] width 5 height 11
click at [208, 103] on input "d. 8" at bounding box center [208, 101] width 0 height 3
radio input "true"
click at [214, 168] on icon at bounding box center [212, 166] width 7 height 3
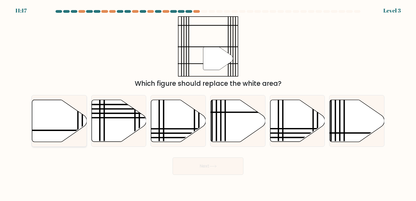
click at [51, 123] on icon at bounding box center [59, 121] width 55 height 42
click at [208, 103] on input "a." at bounding box center [208, 101] width 0 height 3
radio input "true"
click at [220, 168] on button "Next" at bounding box center [207, 165] width 71 height 17
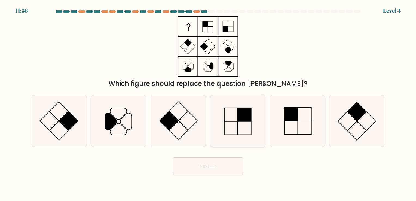
click at [240, 117] on rect at bounding box center [243, 114] width 13 height 13
click at [208, 103] on input "d." at bounding box center [208, 101] width 0 height 3
radio input "true"
click at [206, 159] on button "Next" at bounding box center [207, 165] width 71 height 17
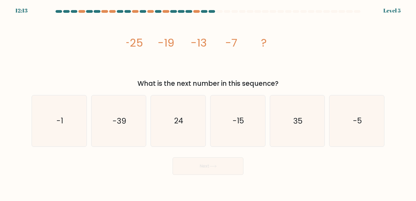
click at [206, 159] on button "Next" at bounding box center [207, 165] width 71 height 17
click at [119, 125] on text "-39" at bounding box center [119, 121] width 14 height 11
click at [208, 103] on input "b. -39" at bounding box center [208, 101] width 0 height 3
radio input "true"
click at [205, 164] on button "Next" at bounding box center [207, 165] width 71 height 17
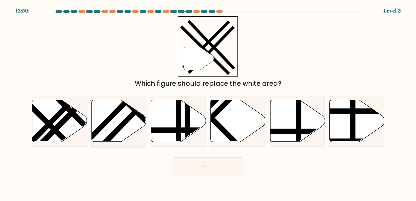
click at [104, 118] on icon at bounding box center [118, 121] width 55 height 42
click at [208, 103] on input "b." at bounding box center [208, 101] width 0 height 3
radio input "true"
click at [203, 169] on button "Next" at bounding box center [207, 165] width 71 height 17
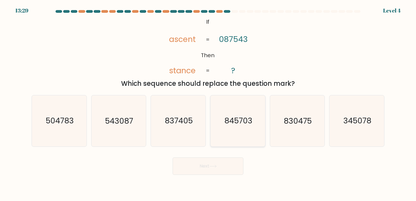
click at [236, 127] on icon "845703" at bounding box center [237, 120] width 51 height 51
click at [208, 103] on input "d. 845703" at bounding box center [208, 101] width 0 height 3
radio input "true"
click at [214, 167] on icon at bounding box center [212, 166] width 7 height 3
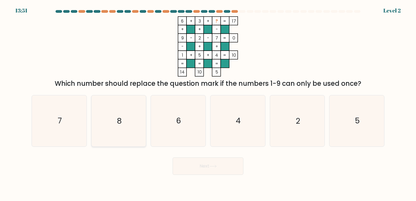
click at [115, 116] on icon "8" at bounding box center [118, 120] width 51 height 51
click at [208, 103] on input "b. 8" at bounding box center [208, 101] width 0 height 3
radio input "true"
click at [208, 164] on button "Next" at bounding box center [207, 165] width 71 height 17
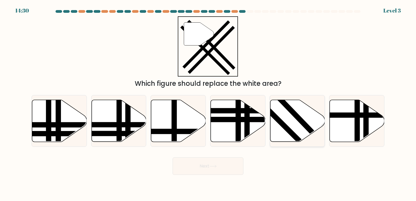
click at [288, 116] on icon at bounding box center [297, 121] width 55 height 42
click at [208, 103] on input "e." at bounding box center [208, 101] width 0 height 3
radio input "true"
click at [217, 168] on button "Next" at bounding box center [207, 165] width 71 height 17
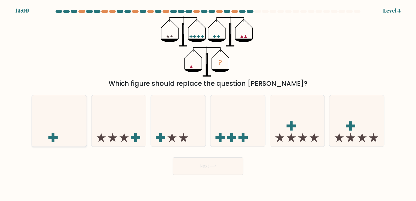
click at [57, 133] on icon at bounding box center [59, 120] width 55 height 45
click at [208, 103] on input "a." at bounding box center [208, 101] width 0 height 3
radio input "true"
click at [212, 164] on button "Next" at bounding box center [207, 165] width 71 height 17
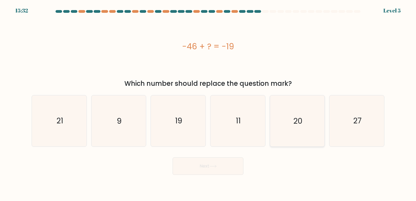
click at [304, 118] on icon "20" at bounding box center [296, 120] width 51 height 51
click at [208, 103] on input "e. 20" at bounding box center [208, 101] width 0 height 3
radio input "true"
click at [221, 168] on button "Next" at bounding box center [207, 165] width 71 height 17
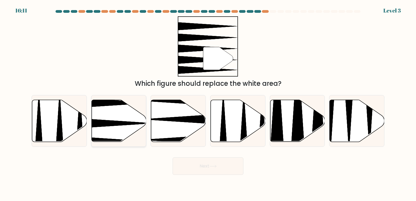
click at [103, 121] on icon at bounding box center [100, 123] width 109 height 14
click at [208, 103] on input "b." at bounding box center [208, 101] width 0 height 3
radio input "true"
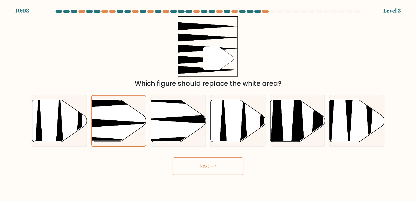
click at [209, 166] on button "Next" at bounding box center [207, 165] width 71 height 17
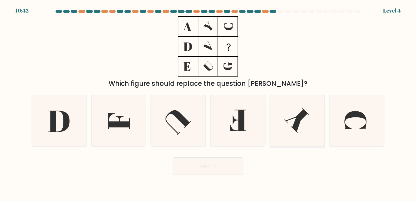
click at [299, 110] on icon at bounding box center [296, 120] width 51 height 51
click at [208, 103] on input "e." at bounding box center [208, 101] width 0 height 3
radio input "true"
click at [211, 163] on button "Next" at bounding box center [207, 165] width 71 height 17
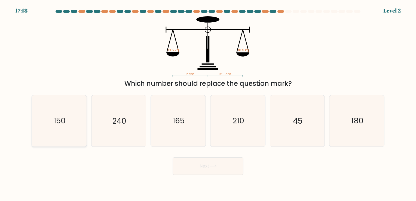
click at [63, 119] on text "150" at bounding box center [60, 121] width 12 height 11
click at [208, 103] on input "a. 150" at bounding box center [208, 101] width 0 height 3
radio input "true"
click at [209, 168] on button "Next" at bounding box center [207, 165] width 71 height 17
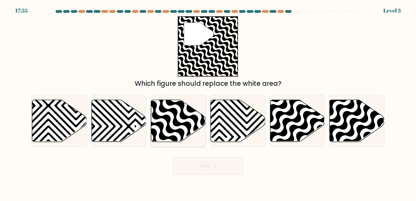
click at [162, 115] on icon at bounding box center [178, 121] width 55 height 42
click at [208, 103] on input "c." at bounding box center [208, 101] width 0 height 3
radio input "true"
click at [211, 163] on button "Next" at bounding box center [207, 165] width 71 height 17
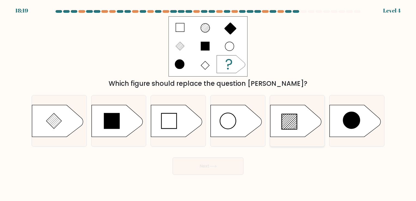
click at [287, 121] on icon at bounding box center [289, 121] width 15 height 15
click at [208, 103] on input "e." at bounding box center [208, 101] width 0 height 3
radio input "true"
click at [204, 164] on button "Next" at bounding box center [207, 165] width 71 height 17
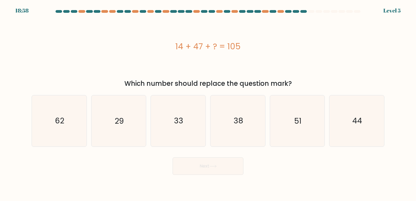
click at [294, 157] on div "Next" at bounding box center [207, 163] width 359 height 21
click at [352, 118] on text "44" at bounding box center [357, 121] width 10 height 11
click at [208, 103] on input "f. 44" at bounding box center [208, 101] width 0 height 3
radio input "true"
click at [221, 170] on button "Next" at bounding box center [207, 165] width 71 height 17
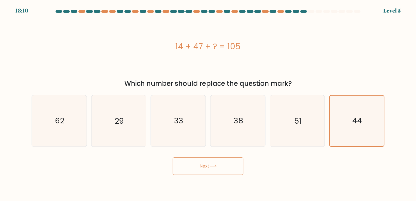
click at [208, 163] on button "Next" at bounding box center [207, 165] width 71 height 17
click at [197, 168] on button "Next" at bounding box center [207, 165] width 71 height 17
click at [220, 167] on button "Next" at bounding box center [207, 165] width 71 height 17
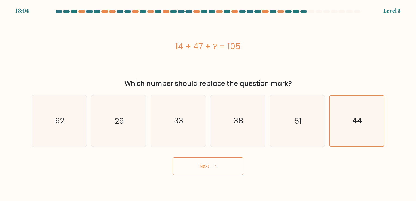
click at [220, 167] on button "Next" at bounding box center [207, 165] width 71 height 17
click at [206, 160] on button "Next" at bounding box center [207, 165] width 71 height 17
click at [173, 140] on icon "33" at bounding box center [178, 120] width 51 height 51
click at [208, 103] on input "c. 33" at bounding box center [208, 101] width 0 height 3
radio input "true"
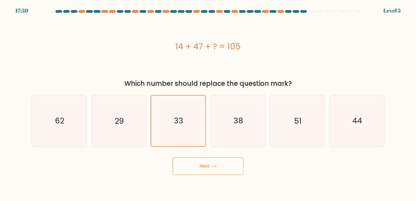
click at [198, 168] on button "Next" at bounding box center [207, 165] width 71 height 17
click at [341, 123] on icon "44" at bounding box center [356, 120] width 51 height 51
click at [208, 103] on input "f. 44" at bounding box center [208, 101] width 0 height 3
radio input "true"
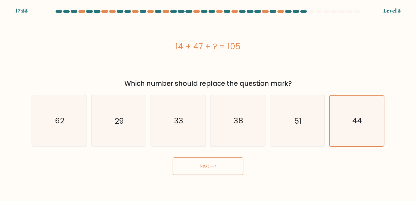
click at [213, 166] on icon at bounding box center [212, 166] width 7 height 3
click at [225, 166] on button "Next" at bounding box center [207, 165] width 71 height 17
click at [56, 125] on text "62" at bounding box center [59, 121] width 9 height 11
click at [208, 103] on input "a. 62" at bounding box center [208, 101] width 0 height 3
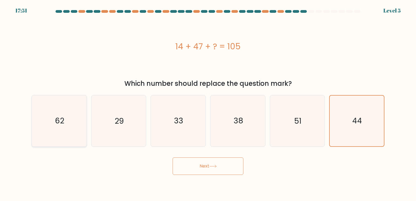
radio input "true"
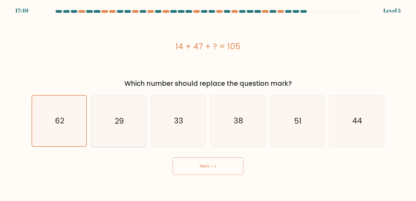
click at [116, 115] on icon "29" at bounding box center [118, 120] width 51 height 51
click at [208, 103] on input "b. 29" at bounding box center [208, 101] width 0 height 3
radio input "true"
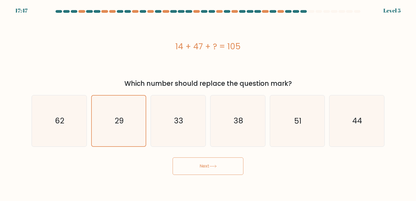
click at [224, 167] on button "Next" at bounding box center [207, 165] width 71 height 17
click at [198, 162] on button "Next" at bounding box center [207, 165] width 71 height 17
click at [352, 126] on icon "44" at bounding box center [356, 120] width 51 height 51
click at [208, 103] on input "f. 44" at bounding box center [208, 101] width 0 height 3
radio input "true"
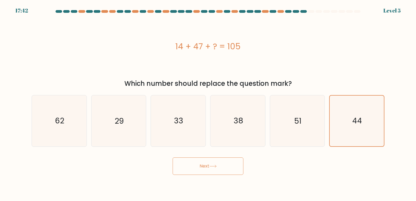
click at [221, 166] on button "Next" at bounding box center [207, 165] width 71 height 17
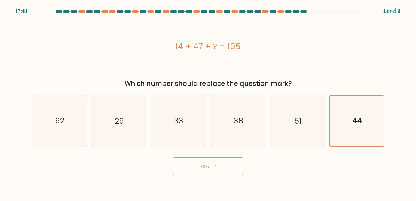
click at [221, 166] on button "Next" at bounding box center [207, 165] width 71 height 17
click at [357, 127] on icon "44" at bounding box center [356, 120] width 50 height 50
click at [208, 103] on input "f. 44" at bounding box center [208, 101] width 0 height 3
click at [357, 127] on icon "44" at bounding box center [356, 120] width 50 height 50
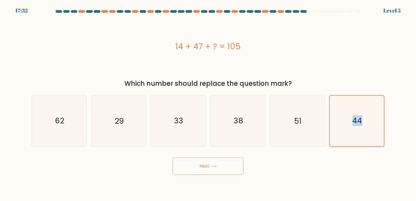
click at [208, 103] on input "f. 44" at bounding box center [208, 101] width 0 height 3
click at [205, 165] on button "Next" at bounding box center [207, 165] width 71 height 17
click at [351, 167] on div "Next" at bounding box center [207, 163] width 359 height 21
click at [201, 165] on button "Next" at bounding box center [207, 165] width 71 height 17
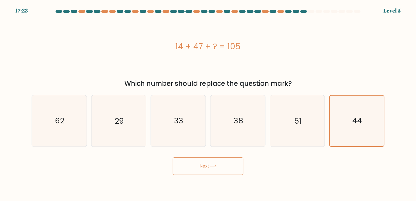
click at [201, 165] on button "Next" at bounding box center [207, 165] width 71 height 17
click at [355, 113] on icon "44" at bounding box center [356, 120] width 51 height 51
click at [208, 103] on input "f. 44" at bounding box center [208, 101] width 0 height 3
radio input "true"
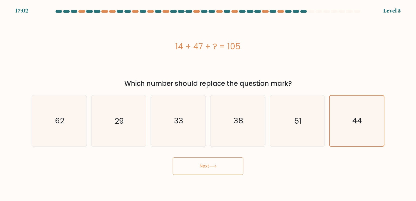
click at [209, 163] on button "Next" at bounding box center [207, 165] width 71 height 17
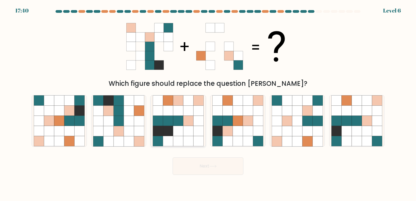
click at [182, 123] on icon at bounding box center [178, 121] width 10 height 10
click at [208, 103] on input "c." at bounding box center [208, 101] width 0 height 3
radio input "true"
click at [212, 165] on icon at bounding box center [212, 166] width 7 height 3
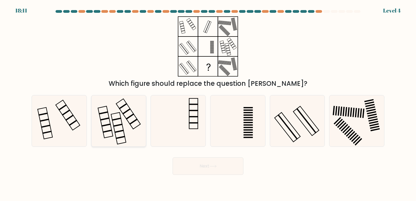
click at [104, 119] on rect at bounding box center [104, 118] width 9 height 3
click at [208, 103] on input "b." at bounding box center [208, 101] width 0 height 3
radio input "true"
click at [211, 164] on button "Next" at bounding box center [207, 165] width 71 height 17
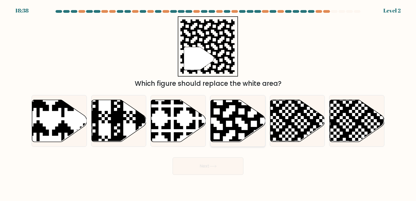
click at [226, 121] on icon at bounding box center [238, 121] width 55 height 42
click at [208, 103] on input "d." at bounding box center [208, 101] width 0 height 3
radio input "true"
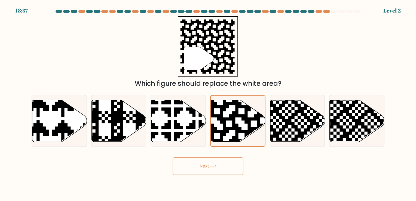
click at [198, 168] on button "Next" at bounding box center [207, 165] width 71 height 17
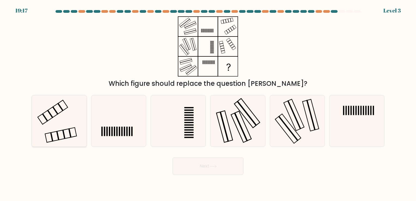
click at [48, 129] on icon at bounding box center [59, 120] width 51 height 51
click at [208, 103] on input "a." at bounding box center [208, 101] width 0 height 3
radio input "true"
click at [211, 169] on button "Next" at bounding box center [207, 165] width 71 height 17
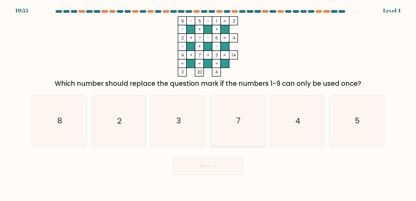
click at [232, 113] on icon "7" at bounding box center [237, 120] width 51 height 51
click at [208, 103] on input "d. 7" at bounding box center [208, 101] width 0 height 3
radio input "true"
click at [208, 168] on button "Next" at bounding box center [207, 165] width 71 height 17
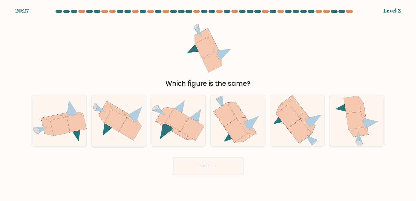
click at [129, 137] on icon at bounding box center [130, 129] width 23 height 23
click at [208, 103] on input "b." at bounding box center [208, 101] width 0 height 3
radio input "true"
click at [201, 166] on button "Next" at bounding box center [207, 165] width 71 height 17
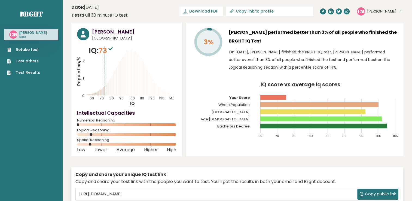
click at [23, 50] on link "Retake test" at bounding box center [23, 50] width 33 height 6
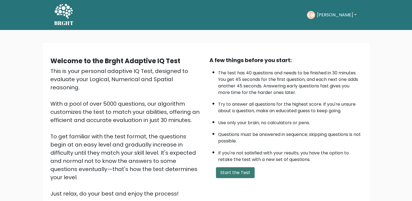
click at [242, 171] on button "Start the Test" at bounding box center [235, 172] width 39 height 11
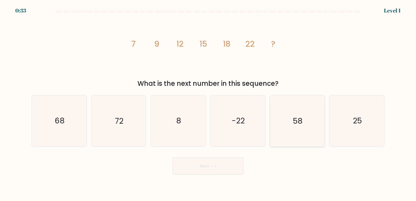
click at [282, 141] on icon "58" at bounding box center [296, 120] width 51 height 51
click at [208, 103] on input "e. 58" at bounding box center [208, 101] width 0 height 3
radio input "true"
click at [220, 163] on button "Next" at bounding box center [207, 165] width 71 height 17
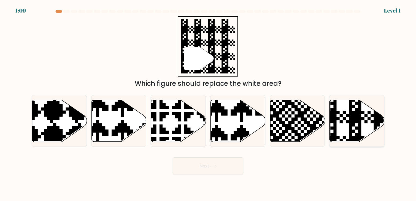
click at [349, 122] on icon at bounding box center [373, 98] width 99 height 99
click at [208, 103] on input "f." at bounding box center [208, 101] width 0 height 3
radio input "true"
click at [204, 163] on button "Next" at bounding box center [207, 165] width 71 height 17
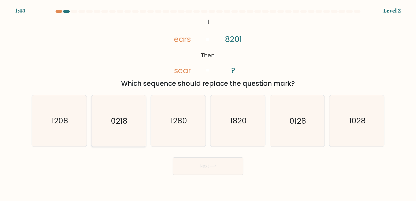
click at [115, 121] on text "0218" at bounding box center [119, 121] width 17 height 11
click at [208, 103] on input "b. 0218" at bounding box center [208, 101] width 0 height 3
radio input "true"
click at [206, 167] on button "Next" at bounding box center [207, 165] width 71 height 17
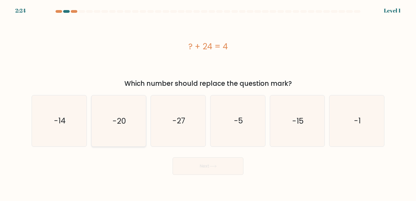
click at [130, 118] on icon "-20" at bounding box center [118, 120] width 51 height 51
click at [208, 103] on input "b. -20" at bounding box center [208, 101] width 0 height 3
radio input "true"
click at [203, 163] on button "Next" at bounding box center [207, 165] width 71 height 17
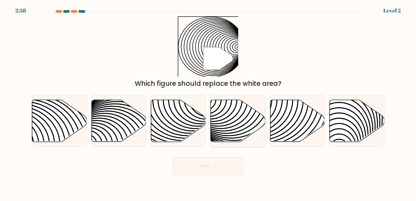
click at [226, 119] on icon at bounding box center [238, 121] width 55 height 42
click at [208, 103] on input "d." at bounding box center [208, 101] width 0 height 3
radio input "true"
click at [183, 114] on icon at bounding box center [178, 121] width 55 height 42
click at [208, 103] on input "c." at bounding box center [208, 101] width 0 height 3
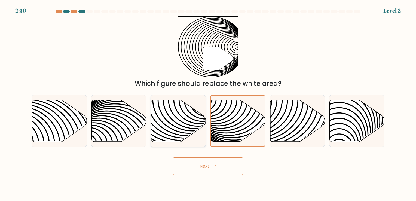
radio input "true"
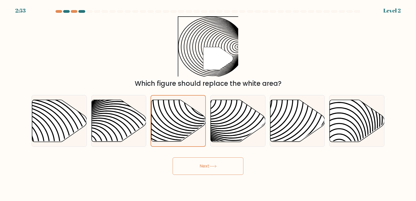
click at [206, 160] on button "Next" at bounding box center [207, 165] width 71 height 17
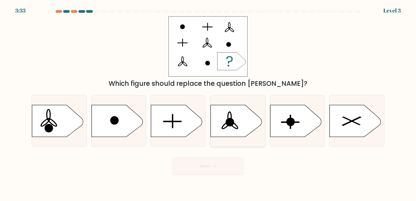
click at [230, 121] on circle at bounding box center [229, 122] width 7 height 7
click at [208, 103] on input "d." at bounding box center [208, 101] width 0 height 3
radio input "true"
click at [209, 161] on button "Next" at bounding box center [207, 165] width 71 height 17
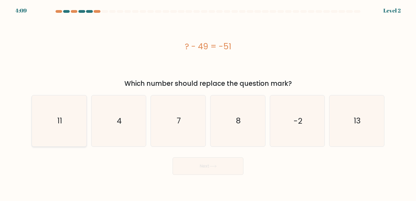
click at [58, 123] on text "11" at bounding box center [59, 121] width 5 height 11
click at [208, 103] on input "a. 11" at bounding box center [208, 101] width 0 height 3
radio input "true"
click at [214, 162] on button "Next" at bounding box center [207, 165] width 71 height 17
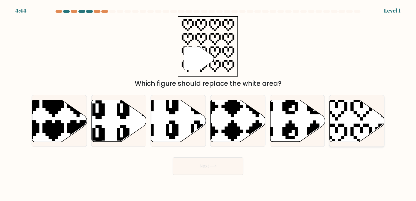
click at [345, 121] on icon at bounding box center [356, 121] width 55 height 42
click at [208, 103] on input "f." at bounding box center [208, 101] width 0 height 3
radio input "true"
click at [201, 165] on button "Next" at bounding box center [207, 165] width 71 height 17
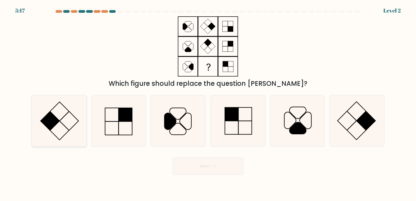
click at [73, 129] on icon at bounding box center [59, 120] width 51 height 51
click at [208, 103] on input "a." at bounding box center [208, 101] width 0 height 3
radio input "true"
click at [217, 158] on button "Next" at bounding box center [207, 165] width 71 height 17
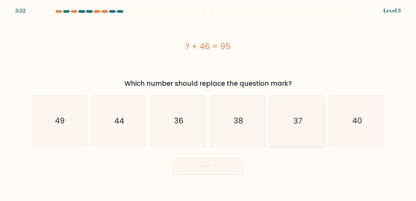
click at [283, 125] on icon "37" at bounding box center [296, 120] width 51 height 51
click at [208, 103] on input "e. 37" at bounding box center [208, 101] width 0 height 3
radio input "true"
click at [175, 123] on text "36" at bounding box center [179, 121] width 10 height 11
click at [208, 103] on input "c. 36" at bounding box center [208, 101] width 0 height 3
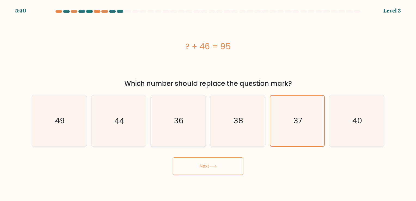
radio input "true"
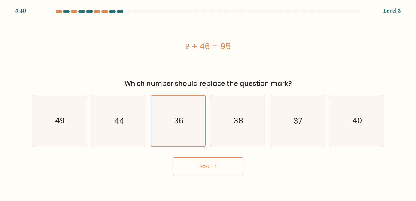
click at [195, 167] on button "Next" at bounding box center [207, 165] width 71 height 17
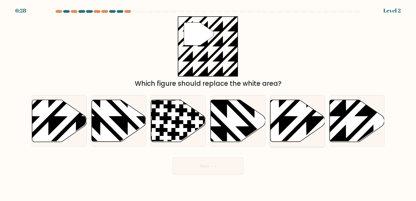
click at [295, 118] on icon at bounding box center [279, 143] width 110 height 110
click at [208, 103] on input "e." at bounding box center [208, 101] width 0 height 3
radio input "true"
click at [221, 162] on button "Next" at bounding box center [207, 165] width 71 height 17
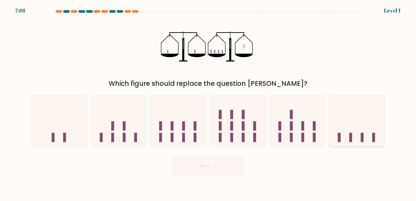
click at [343, 125] on icon at bounding box center [356, 120] width 55 height 45
click at [208, 103] on input "f." at bounding box center [208, 101] width 0 height 3
radio input "true"
click at [208, 165] on button "Next" at bounding box center [207, 165] width 71 height 17
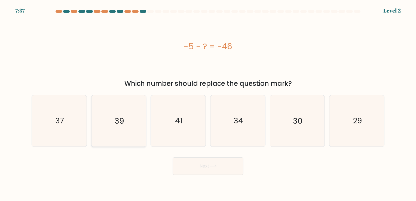
click at [115, 124] on text "39" at bounding box center [119, 121] width 9 height 11
click at [208, 103] on input "b. 39" at bounding box center [208, 101] width 0 height 3
radio input "true"
click at [294, 119] on text "30" at bounding box center [298, 121] width 10 height 11
click at [208, 103] on input "e. 30" at bounding box center [208, 101] width 0 height 3
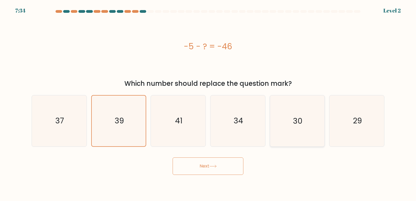
radio input "true"
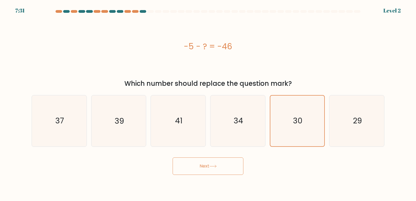
click at [213, 164] on button "Next" at bounding box center [207, 165] width 71 height 17
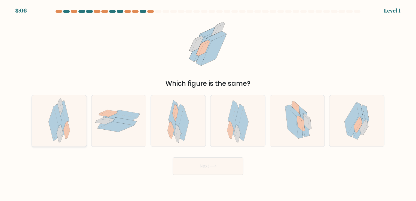
click at [52, 122] on icon at bounding box center [53, 124] width 10 height 34
click at [208, 103] on input "a." at bounding box center [208, 101] width 0 height 3
radio input "true"
click at [200, 168] on button "Next" at bounding box center [207, 165] width 71 height 17
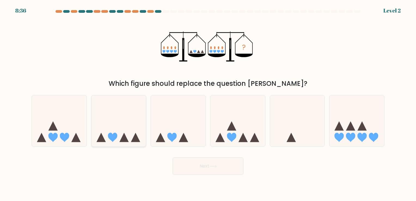
click at [109, 141] on icon at bounding box center [118, 120] width 55 height 45
click at [208, 103] on input "b." at bounding box center [208, 101] width 0 height 3
radio input "true"
click at [193, 166] on button "Next" at bounding box center [207, 165] width 71 height 17
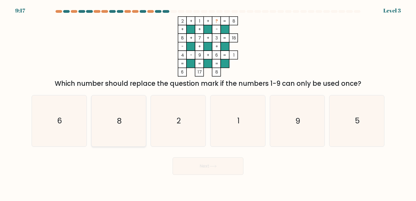
click at [123, 111] on icon "8" at bounding box center [118, 120] width 51 height 51
click at [208, 103] on input "b. 8" at bounding box center [208, 101] width 0 height 3
radio input "true"
click at [205, 164] on button "Next" at bounding box center [207, 165] width 71 height 17
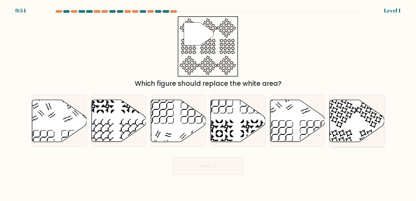
click at [350, 109] on icon at bounding box center [356, 121] width 55 height 42
click at [208, 103] on input "f." at bounding box center [208, 101] width 0 height 3
radio input "true"
click at [214, 171] on button "Next" at bounding box center [207, 165] width 71 height 17
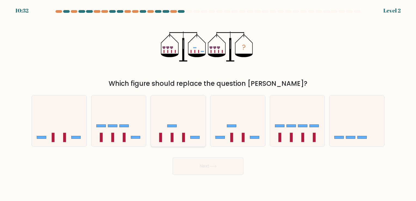
click at [175, 133] on icon at bounding box center [178, 120] width 55 height 45
click at [208, 103] on input "c." at bounding box center [208, 101] width 0 height 3
radio input "true"
click at [205, 166] on button "Next" at bounding box center [207, 165] width 71 height 17
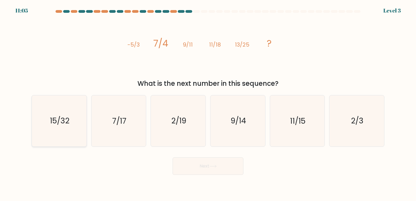
click at [57, 115] on icon "15/32" at bounding box center [59, 120] width 51 height 51
click at [208, 103] on input "a. 15/32" at bounding box center [208, 101] width 0 height 3
radio input "true"
click at [200, 168] on button "Next" at bounding box center [207, 165] width 71 height 17
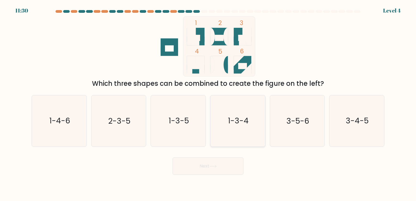
click at [220, 120] on icon "1-3-4" at bounding box center [237, 120] width 51 height 51
click at [208, 103] on input "d. 1-3-4" at bounding box center [208, 101] width 0 height 3
radio input "true"
click at [198, 172] on button "Next" at bounding box center [207, 165] width 71 height 17
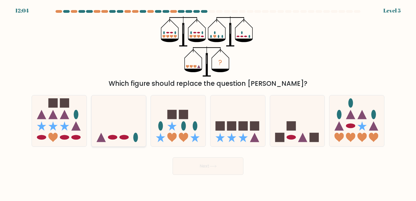
click at [115, 135] on ellipse at bounding box center [112, 137] width 9 height 5
click at [208, 103] on input "b." at bounding box center [208, 101] width 0 height 3
radio input "true"
click at [202, 165] on button "Next" at bounding box center [207, 165] width 71 height 17
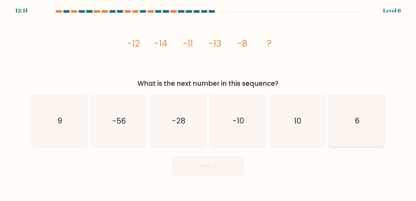
click at [365, 130] on icon "6" at bounding box center [356, 120] width 51 height 51
click at [208, 103] on input "f. 6" at bounding box center [208, 101] width 0 height 3
radio input "true"
click at [208, 164] on button "Next" at bounding box center [207, 165] width 71 height 17
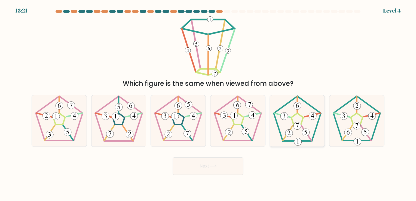
click at [284, 129] on icon at bounding box center [296, 120] width 51 height 51
click at [208, 103] on input "e." at bounding box center [208, 101] width 0 height 3
radio input "true"
click at [354, 137] on icon at bounding box center [356, 120] width 51 height 51
click at [208, 103] on input "f." at bounding box center [208, 101] width 0 height 3
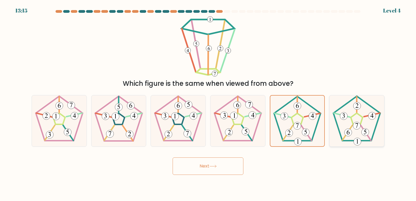
radio input "true"
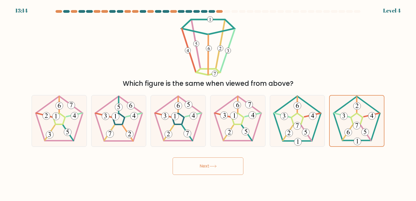
click at [213, 166] on icon at bounding box center [212, 166] width 7 height 3
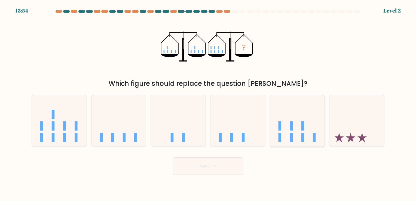
click at [310, 123] on icon at bounding box center [297, 120] width 55 height 45
click at [208, 103] on input "e." at bounding box center [208, 101] width 0 height 3
radio input "true"
click at [197, 163] on button "Next" at bounding box center [207, 165] width 71 height 17
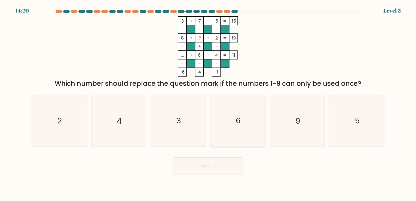
click at [223, 129] on icon "6" at bounding box center [237, 120] width 51 height 51
click at [208, 103] on input "d. 6" at bounding box center [208, 101] width 0 height 3
radio input "true"
click at [199, 173] on button "Next" at bounding box center [207, 165] width 71 height 17
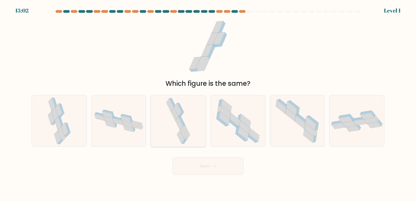
click at [171, 127] on icon at bounding box center [178, 120] width 27 height 51
click at [208, 103] on input "c." at bounding box center [208, 101] width 0 height 3
radio input "true"
click at [215, 159] on button "Next" at bounding box center [207, 165] width 71 height 17
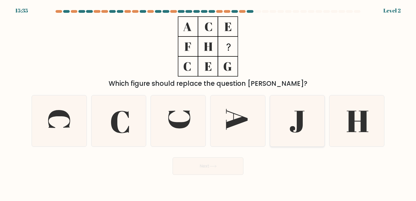
click at [299, 115] on icon at bounding box center [297, 122] width 14 height 22
click at [208, 103] on input "e." at bounding box center [208, 101] width 0 height 3
radio input "true"
click at [370, 122] on icon at bounding box center [356, 120] width 51 height 51
click at [208, 103] on input "f." at bounding box center [208, 101] width 0 height 3
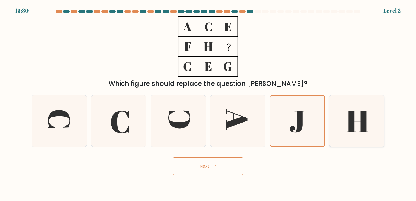
radio input "true"
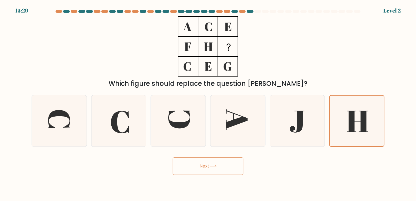
click at [209, 158] on button "Next" at bounding box center [207, 165] width 71 height 17
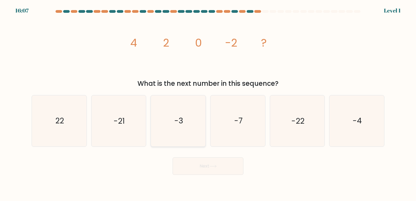
click at [184, 121] on icon "-3" at bounding box center [178, 120] width 51 height 51
click at [208, 103] on input "c. -3" at bounding box center [208, 101] width 0 height 3
radio input "true"
click at [194, 168] on button "Next" at bounding box center [207, 165] width 71 height 17
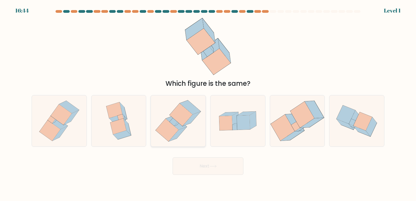
click at [178, 117] on icon at bounding box center [180, 114] width 23 height 23
click at [208, 103] on input "c." at bounding box center [208, 101] width 0 height 3
radio input "true"
click at [204, 164] on button "Next" at bounding box center [207, 165] width 71 height 17
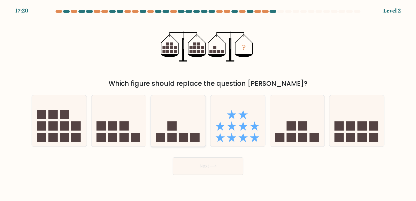
click at [178, 135] on icon at bounding box center [178, 120] width 55 height 45
click at [208, 103] on input "c." at bounding box center [208, 101] width 0 height 3
radio input "true"
click at [209, 170] on button "Next" at bounding box center [207, 165] width 71 height 17
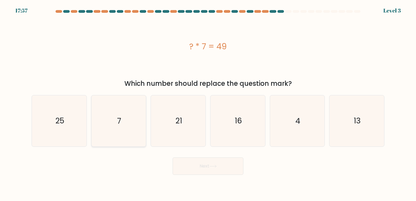
click at [117, 125] on icon "7" at bounding box center [118, 120] width 51 height 51
click at [208, 103] on input "b. 7" at bounding box center [208, 101] width 0 height 3
radio input "true"
click at [284, 123] on icon "4" at bounding box center [296, 120] width 51 height 51
click at [208, 103] on input "e. 4" at bounding box center [208, 101] width 0 height 3
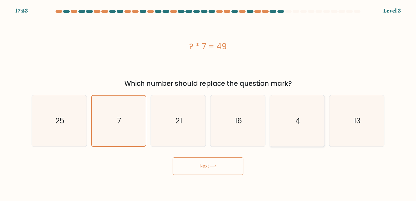
radio input "true"
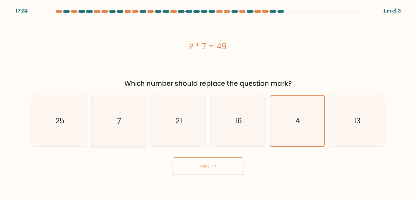
click at [119, 115] on icon "7" at bounding box center [118, 120] width 51 height 51
click at [208, 103] on input "b. 7" at bounding box center [208, 101] width 0 height 3
radio input "true"
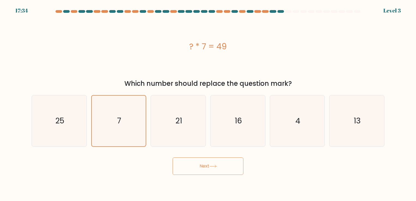
click at [194, 164] on button "Next" at bounding box center [207, 165] width 71 height 17
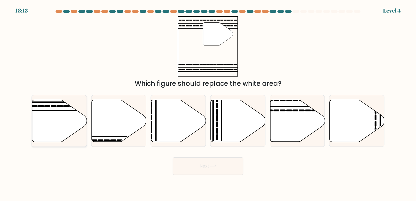
click at [55, 110] on line at bounding box center [41, 110] width 110 height 0
click at [208, 103] on input "a." at bounding box center [208, 101] width 0 height 3
radio input "true"
click at [205, 168] on button "Next" at bounding box center [207, 165] width 71 height 17
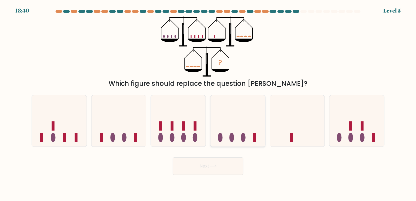
click at [227, 138] on icon at bounding box center [237, 120] width 55 height 45
click at [208, 103] on input "d." at bounding box center [208, 101] width 0 height 3
radio input "true"
click at [215, 160] on button "Next" at bounding box center [207, 165] width 71 height 17
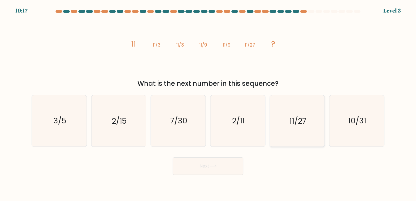
click at [287, 125] on icon "11/27" at bounding box center [296, 120] width 51 height 51
click at [208, 103] on input "e. 11/27" at bounding box center [208, 101] width 0 height 3
radio input "true"
click at [201, 164] on button "Next" at bounding box center [207, 165] width 71 height 17
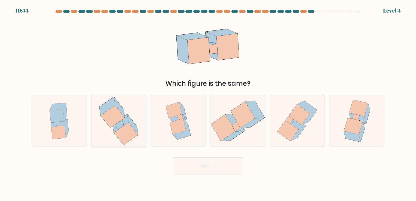
click at [117, 114] on icon at bounding box center [113, 117] width 24 height 22
click at [208, 103] on input "b." at bounding box center [208, 101] width 0 height 3
radio input "true"
click at [202, 163] on button "Next" at bounding box center [207, 165] width 71 height 17
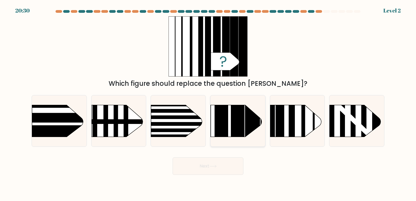
click at [225, 126] on rect at bounding box center [222, 93] width 14 height 109
click at [208, 103] on input "d." at bounding box center [208, 101] width 0 height 3
radio input "true"
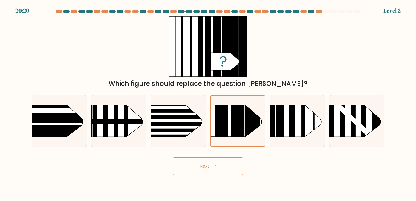
click at [205, 170] on button "Next" at bounding box center [207, 165] width 71 height 17
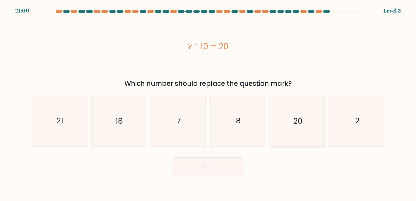
click at [295, 131] on icon "20" at bounding box center [296, 120] width 51 height 51
click at [208, 103] on input "e. 20" at bounding box center [208, 101] width 0 height 3
radio input "true"
click at [195, 172] on button "Next" at bounding box center [207, 165] width 71 height 17
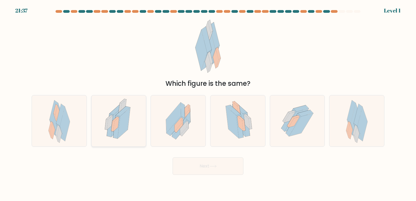
click at [122, 123] on icon at bounding box center [124, 122] width 13 height 31
click at [208, 103] on input "b." at bounding box center [208, 101] width 0 height 3
radio input "true"
click at [193, 163] on button "Next" at bounding box center [207, 165] width 71 height 17
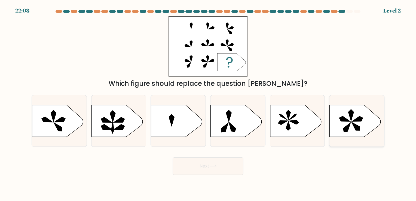
click at [361, 125] on icon at bounding box center [354, 121] width 51 height 32
click at [208, 103] on input "f." at bounding box center [208, 101] width 0 height 3
radio input "true"
click at [205, 166] on button "Next" at bounding box center [207, 165] width 71 height 17
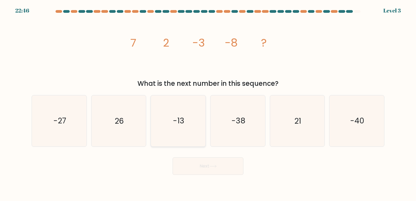
click at [174, 121] on text "-13" at bounding box center [178, 121] width 11 height 11
click at [208, 103] on input "c. -13" at bounding box center [208, 101] width 0 height 3
radio input "true"
click at [207, 171] on button "Next" at bounding box center [207, 165] width 71 height 17
